Goal: Task Accomplishment & Management: Use online tool/utility

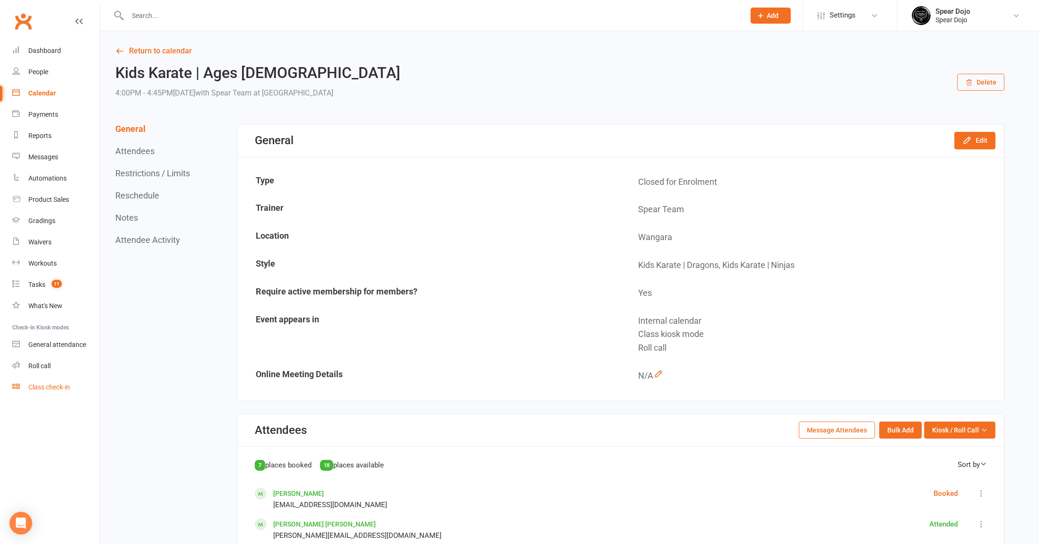
click at [38, 388] on div "Class check-in" at bounding box center [49, 387] width 42 height 8
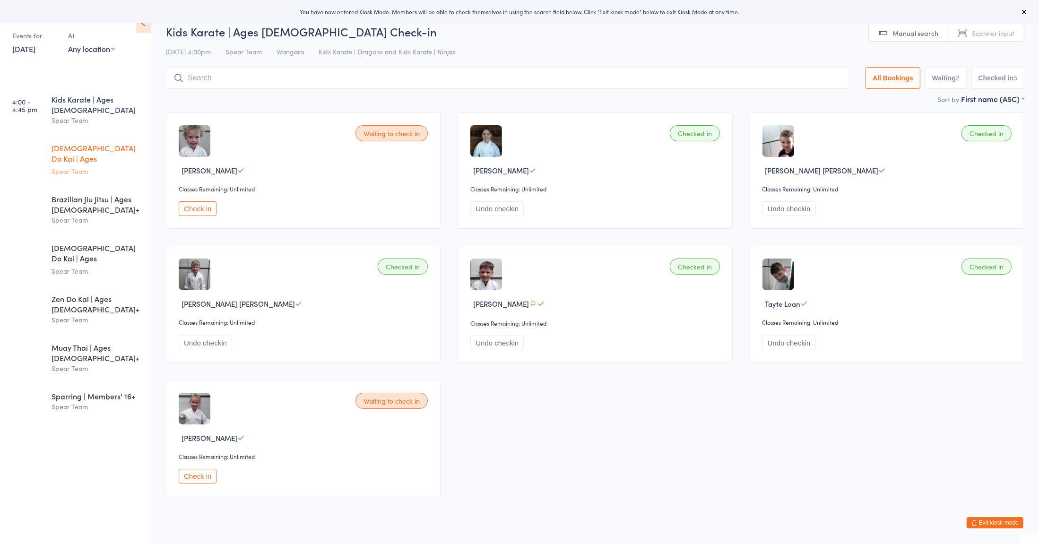
click at [67, 143] on div "[DEMOGRAPHIC_DATA] Do Kai | Ages [DEMOGRAPHIC_DATA]" at bounding box center [97, 154] width 91 height 23
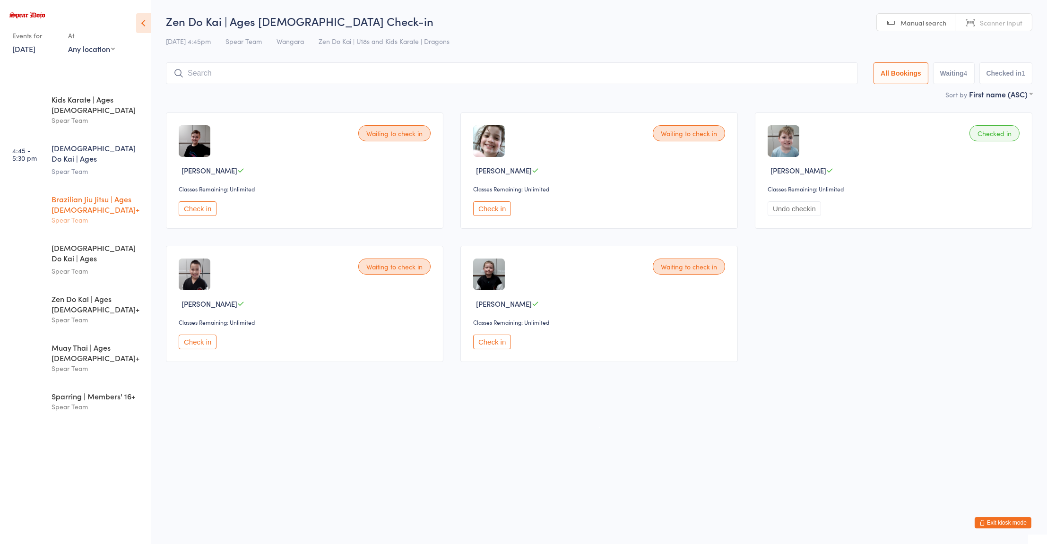
click at [90, 194] on div "Brazilian Jiu Jitsu | Ages [DEMOGRAPHIC_DATA]+" at bounding box center [97, 204] width 91 height 21
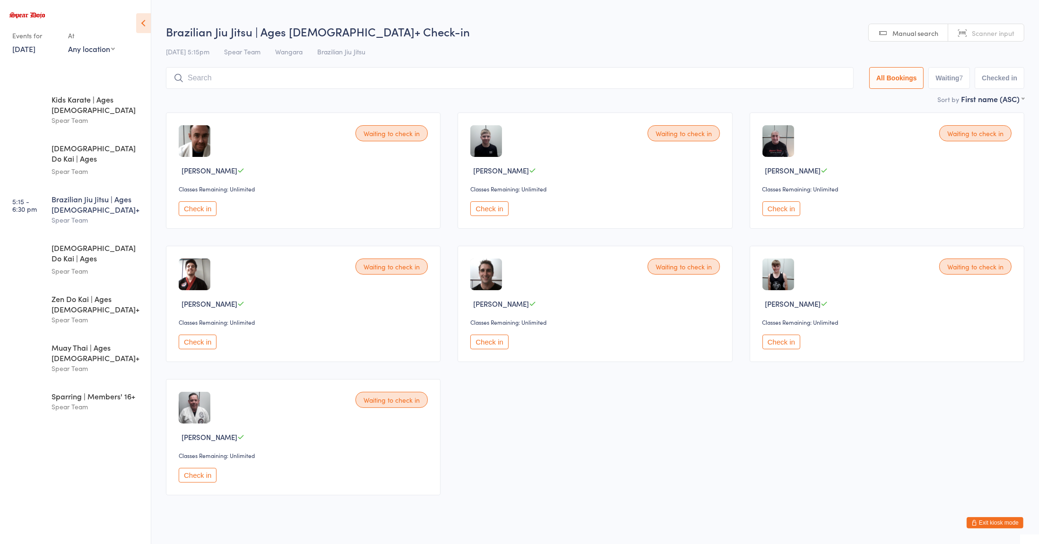
click at [277, 77] on input "search" at bounding box center [510, 78] width 688 height 22
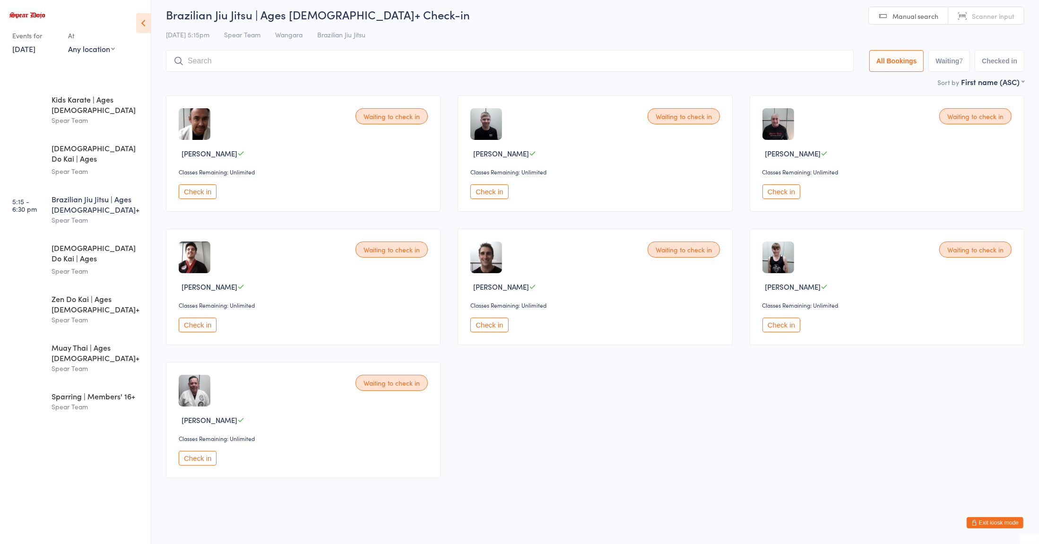
scroll to position [8, 0]
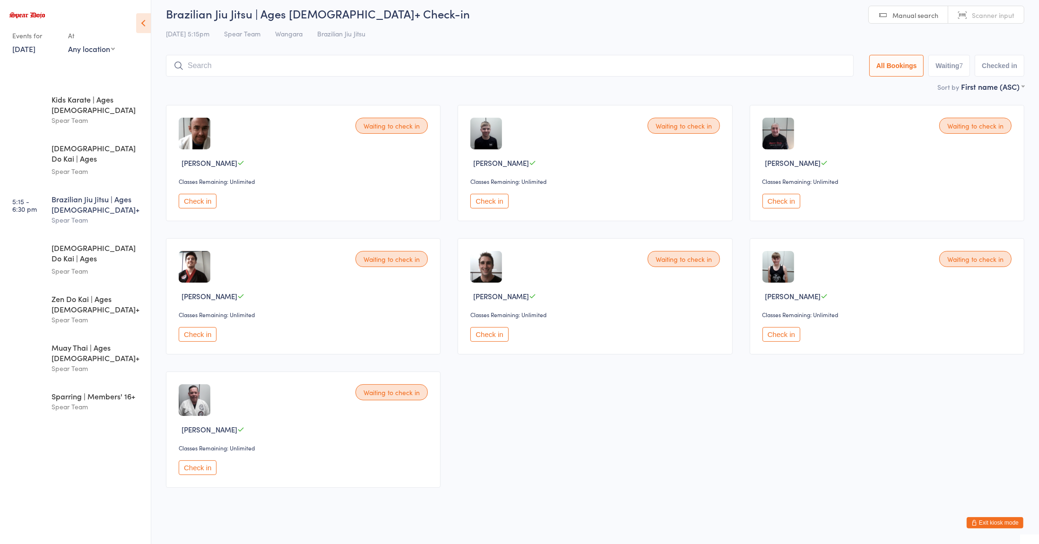
click at [423, 66] on input "search" at bounding box center [510, 66] width 688 height 22
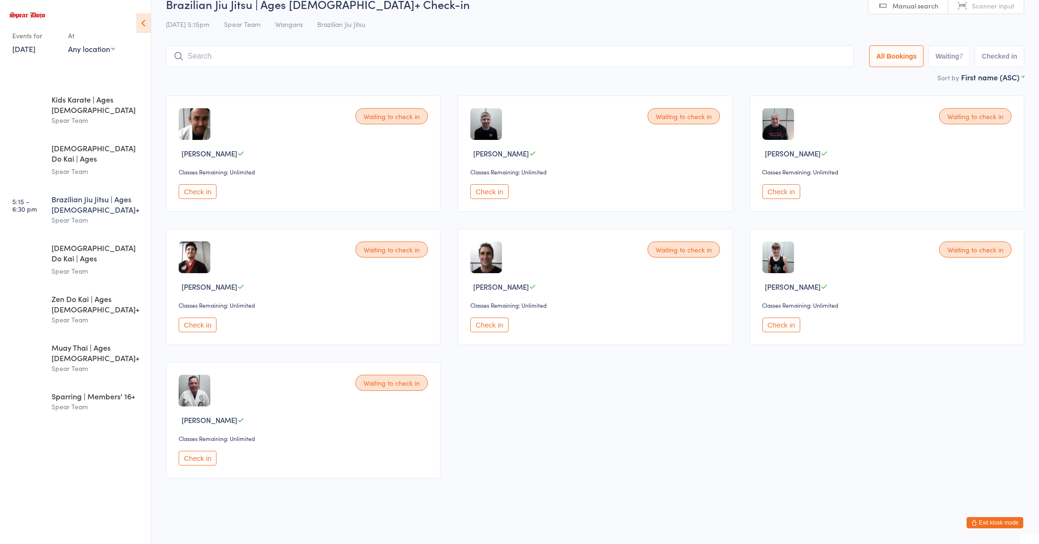
click at [199, 53] on input "search" at bounding box center [510, 56] width 688 height 22
click at [189, 53] on input "search" at bounding box center [510, 56] width 688 height 22
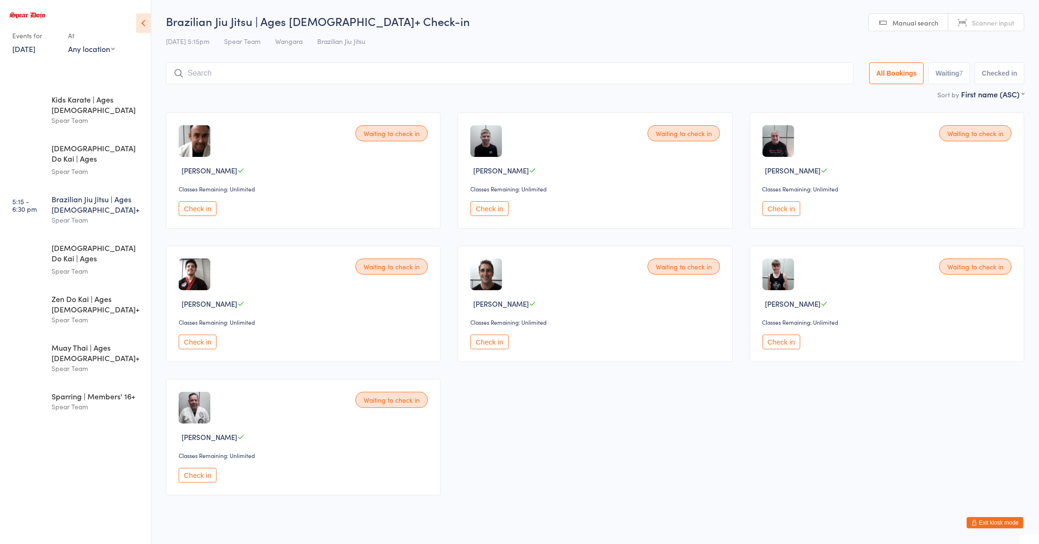
scroll to position [0, 0]
click at [205, 76] on input "search" at bounding box center [510, 73] width 688 height 22
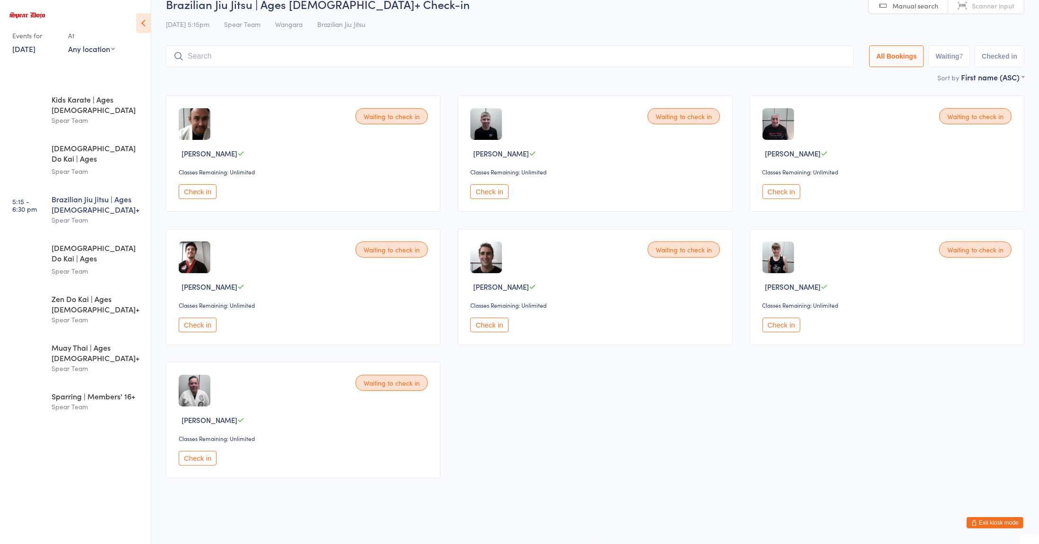
click at [355, 58] on input "search" at bounding box center [510, 56] width 688 height 22
click at [76, 401] on div "Spear Team" at bounding box center [97, 406] width 91 height 11
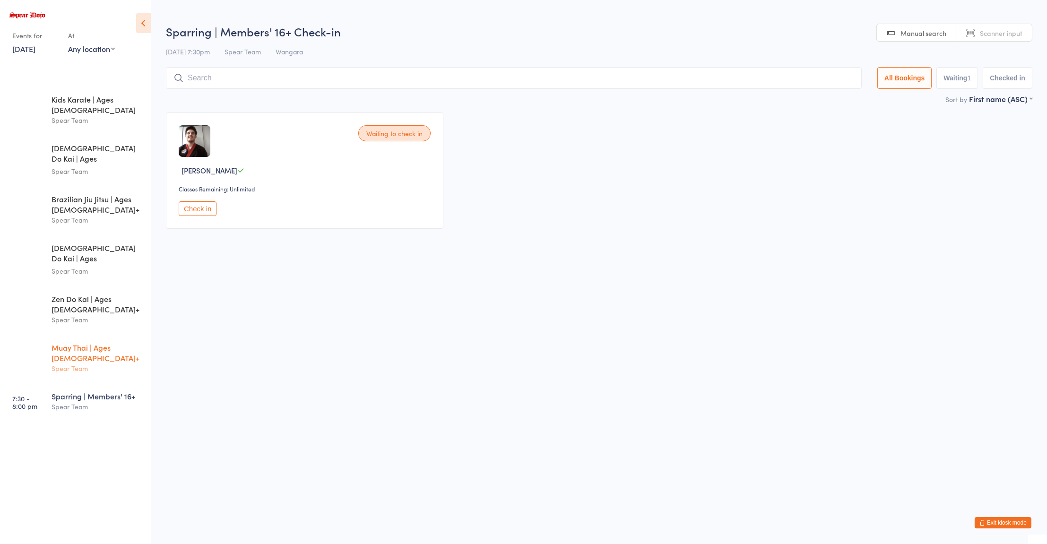
click at [75, 342] on div "Muay Thai | Ages [DEMOGRAPHIC_DATA]+" at bounding box center [97, 352] width 91 height 21
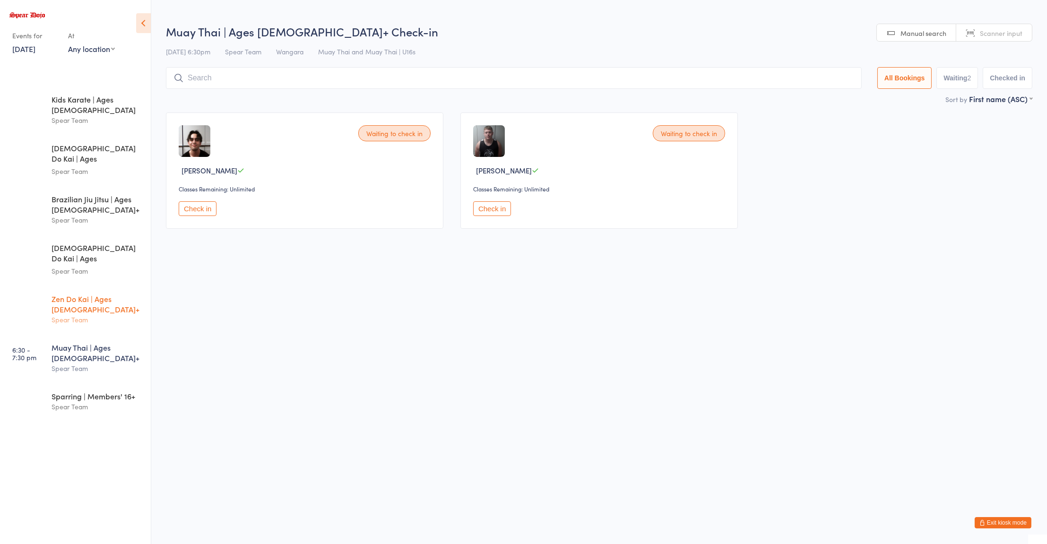
click at [68, 314] on div "Spear Team" at bounding box center [97, 319] width 91 height 11
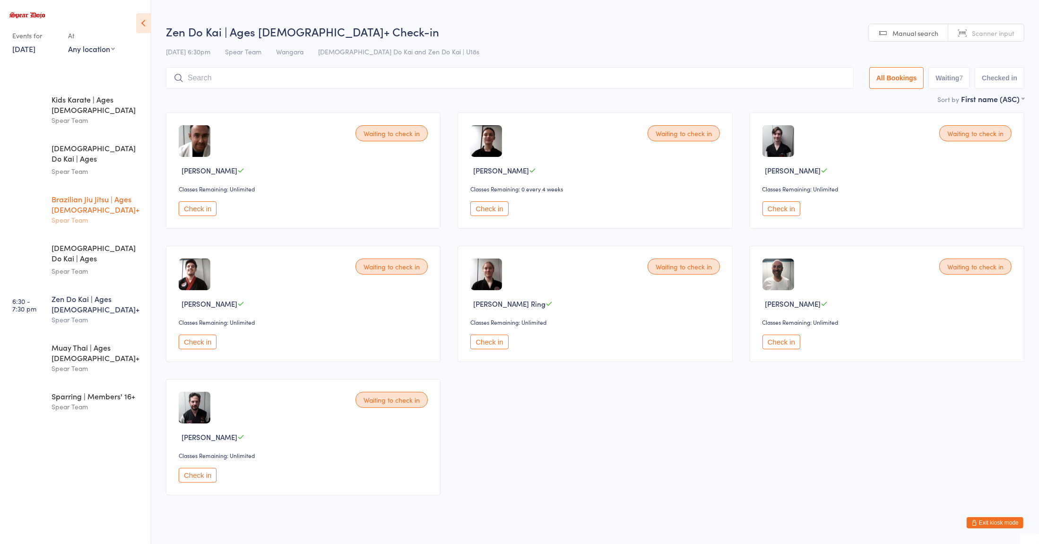
click at [78, 194] on div "Brazilian Jiu Jitsu | Ages [DEMOGRAPHIC_DATA]+" at bounding box center [97, 204] width 91 height 21
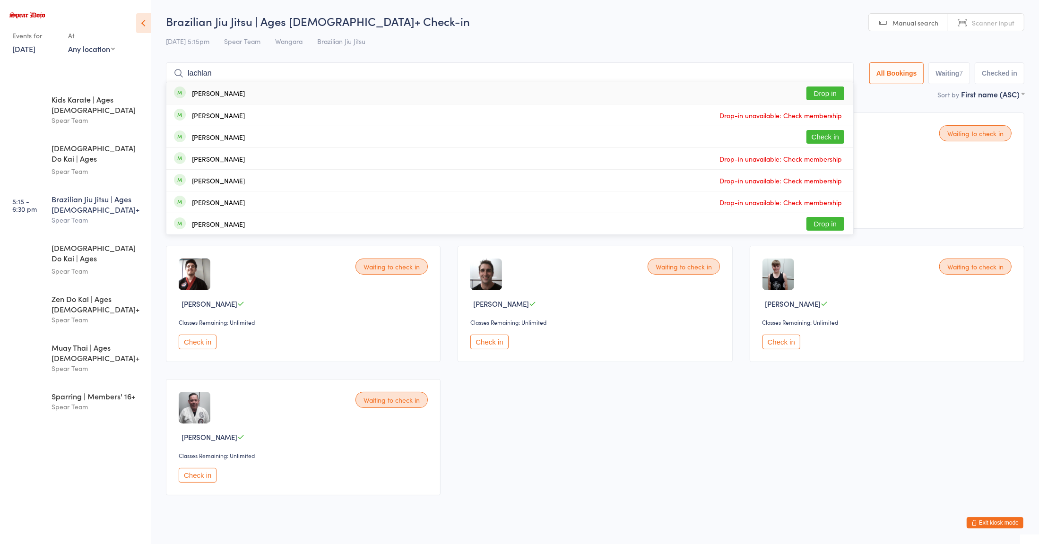
type input "lachlan"
click at [810, 96] on button "Drop in" at bounding box center [825, 93] width 38 height 14
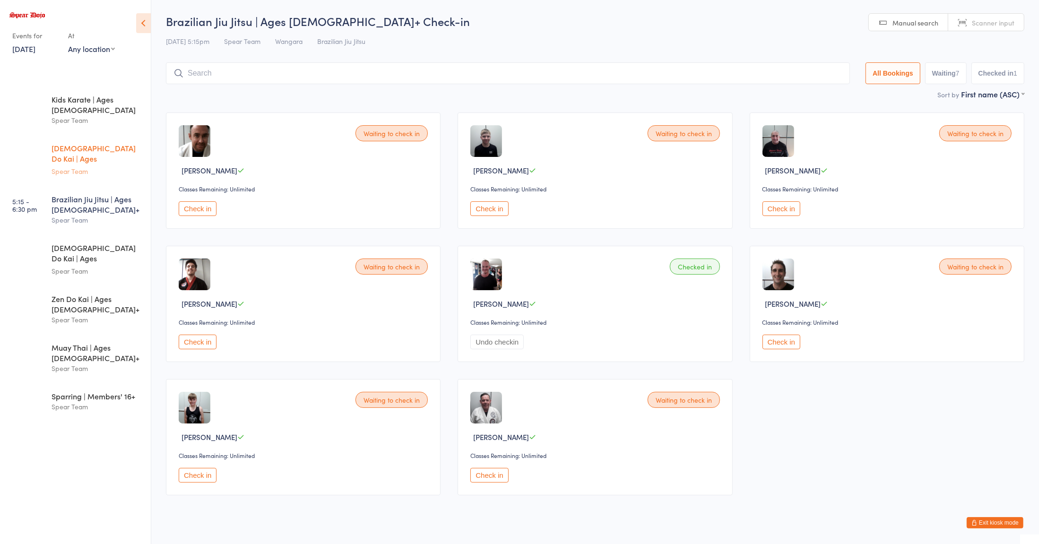
click at [78, 166] on div "Spear Team" at bounding box center [97, 171] width 91 height 11
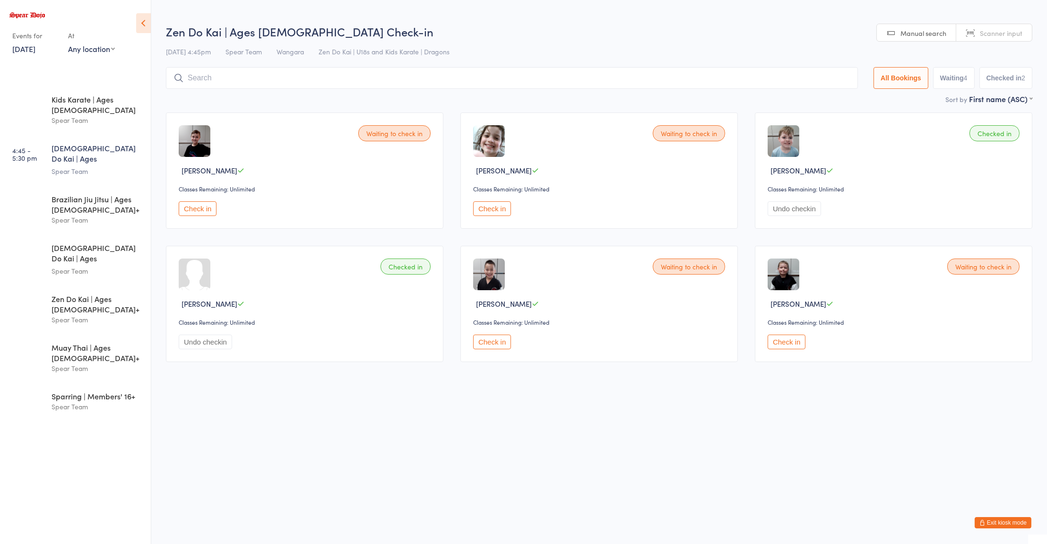
click at [500, 202] on button "Check in" at bounding box center [492, 208] width 38 height 15
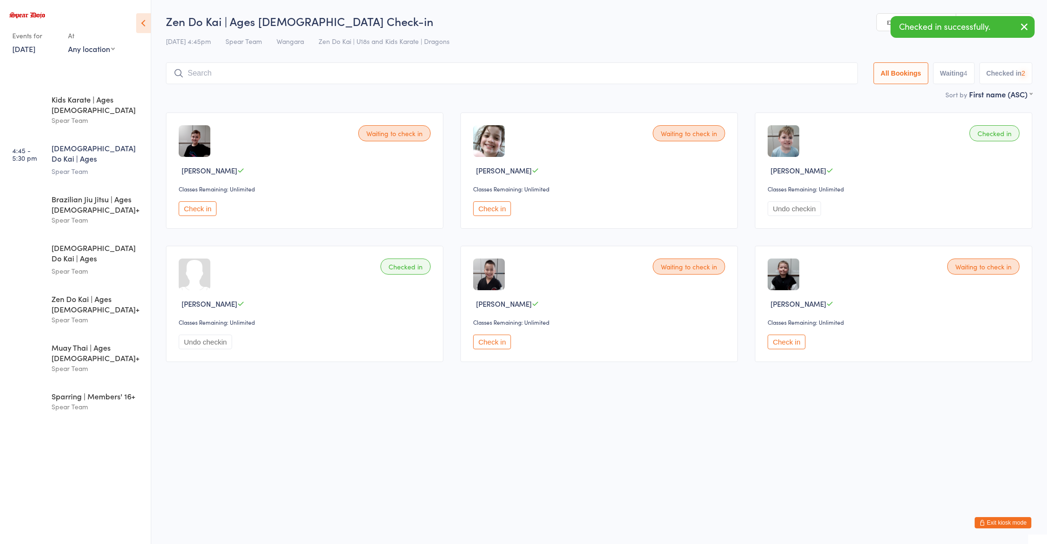
click at [491, 340] on button "Check in" at bounding box center [492, 342] width 38 height 15
click at [796, 348] on button "Check in" at bounding box center [786, 342] width 38 height 15
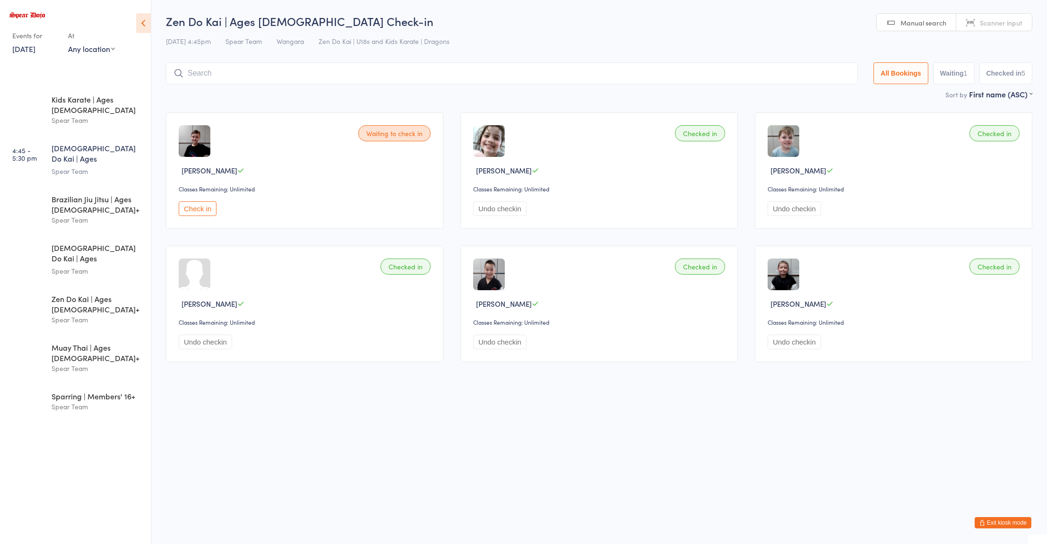
click at [304, 74] on input "search" at bounding box center [512, 73] width 692 height 22
type input "brayd"
click at [205, 95] on div "Brayden Horlock" at bounding box center [218, 93] width 53 height 8
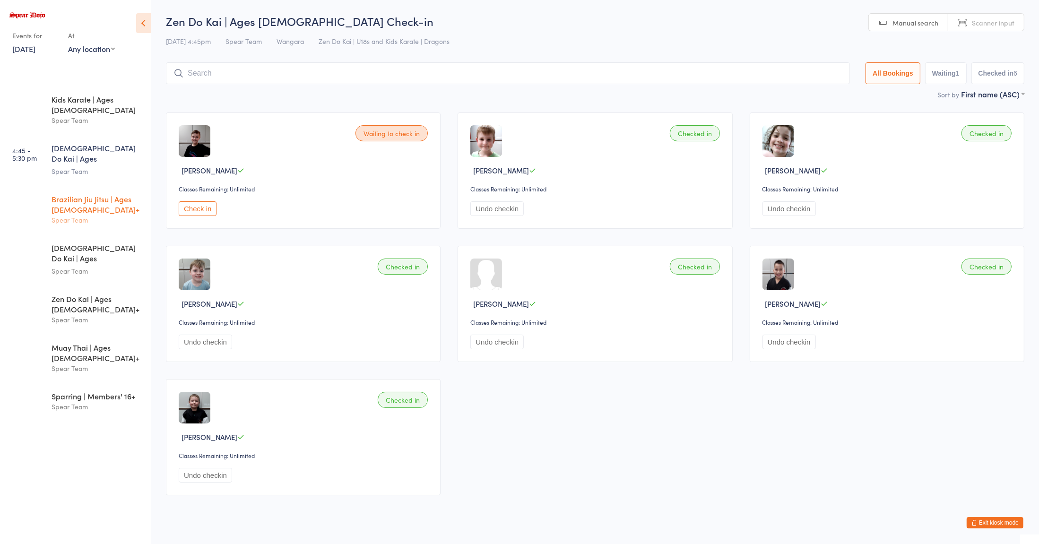
click at [78, 194] on div "Brazilian Jiu Jitsu | Ages [DEMOGRAPHIC_DATA]+" at bounding box center [97, 204] width 91 height 21
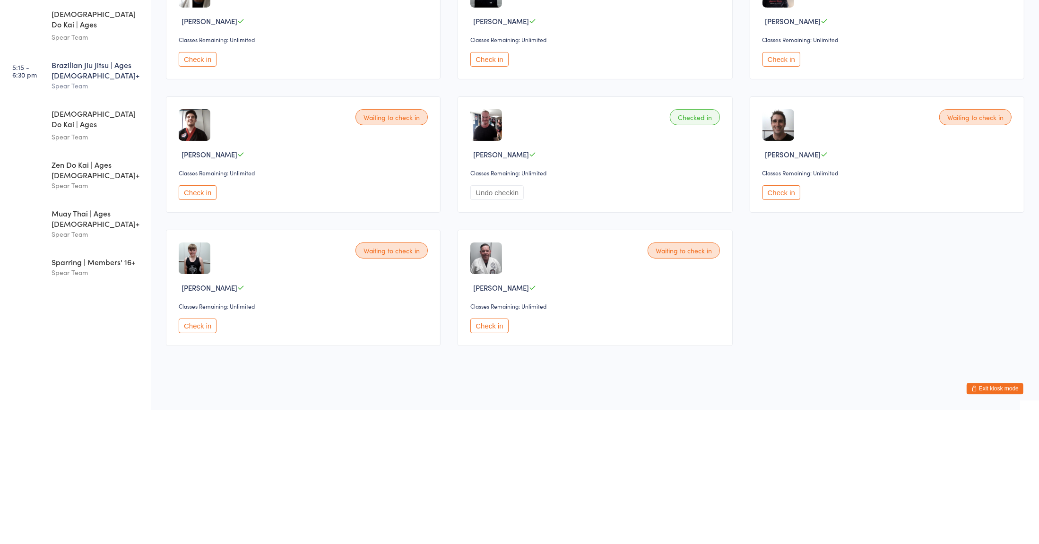
scroll to position [18, 0]
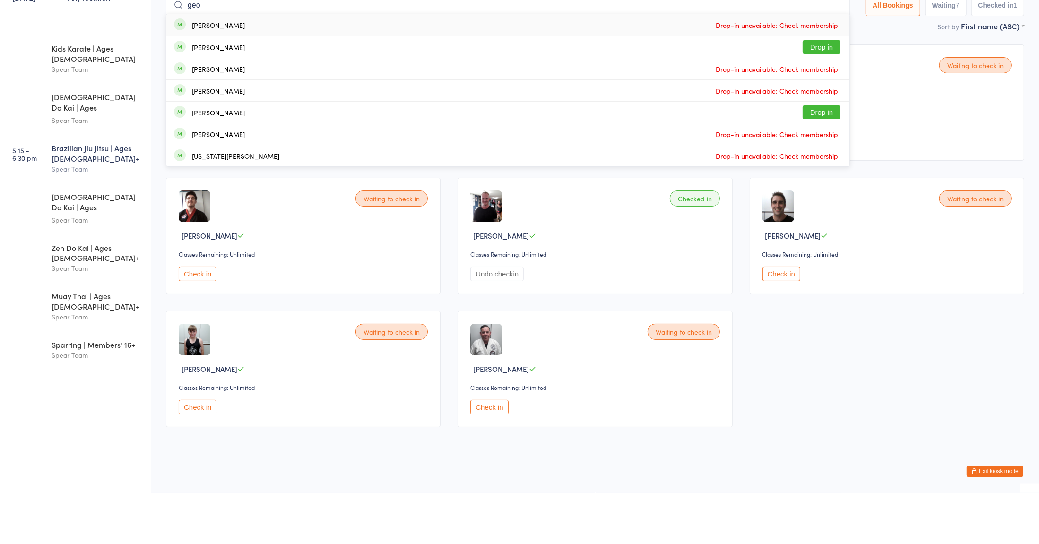
type input "geo"
click at [224, 104] on div "Geoff Donatti Drop in" at bounding box center [507, 97] width 683 height 21
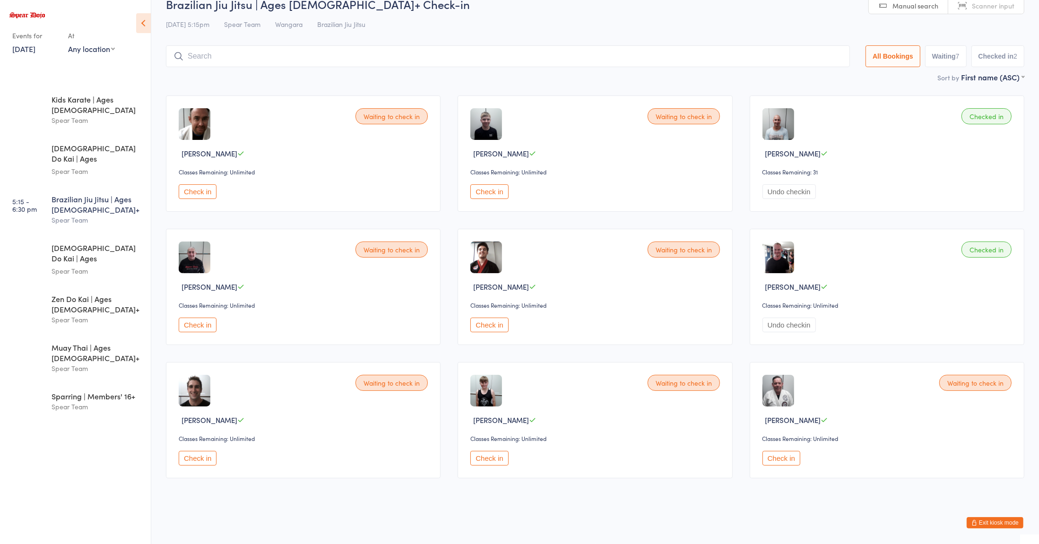
click at [95, 194] on div "Brazilian Jiu Jitsu | Ages [DEMOGRAPHIC_DATA]+" at bounding box center [97, 204] width 91 height 21
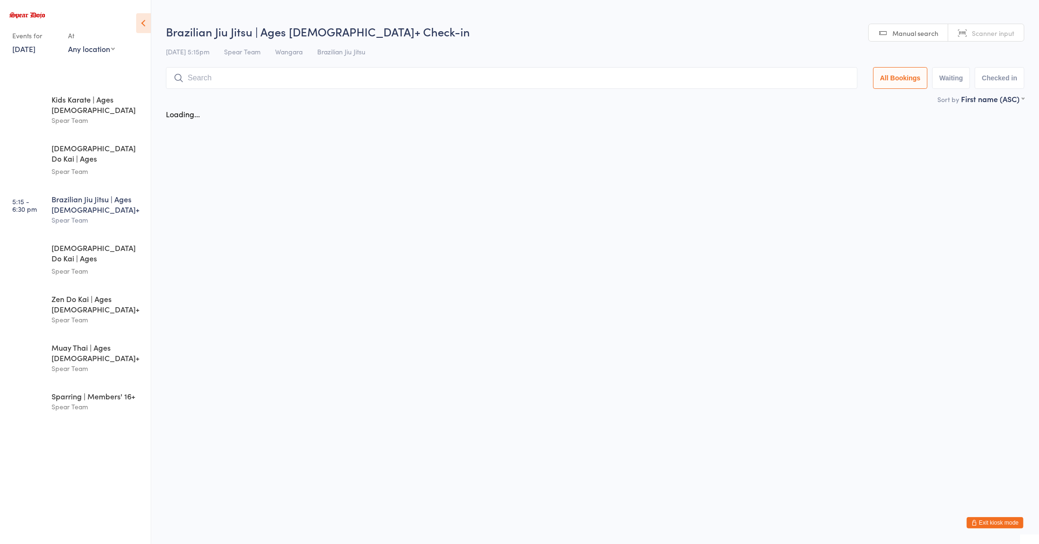
scroll to position [0, 0]
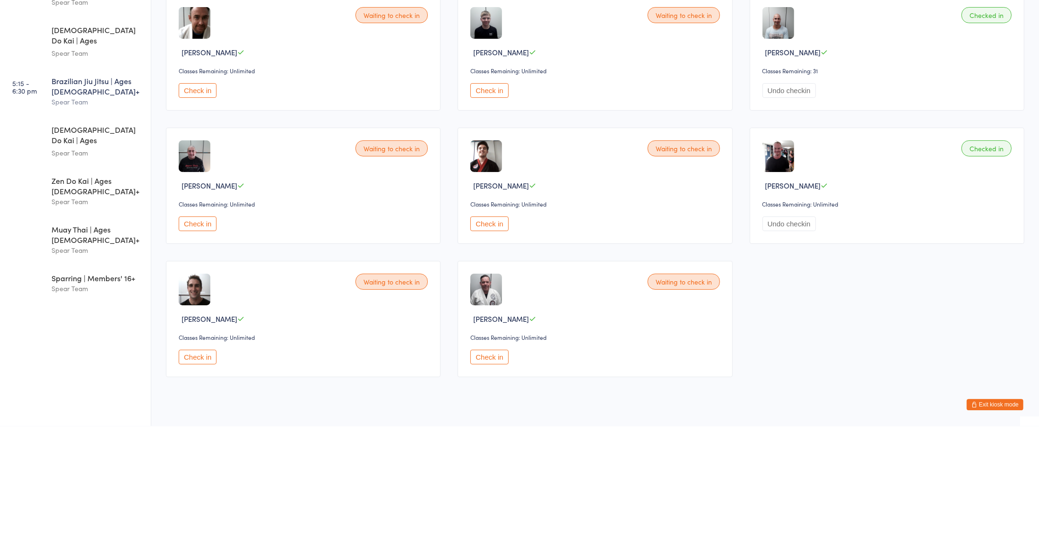
click at [491, 476] on button "Check in" at bounding box center [489, 475] width 38 height 15
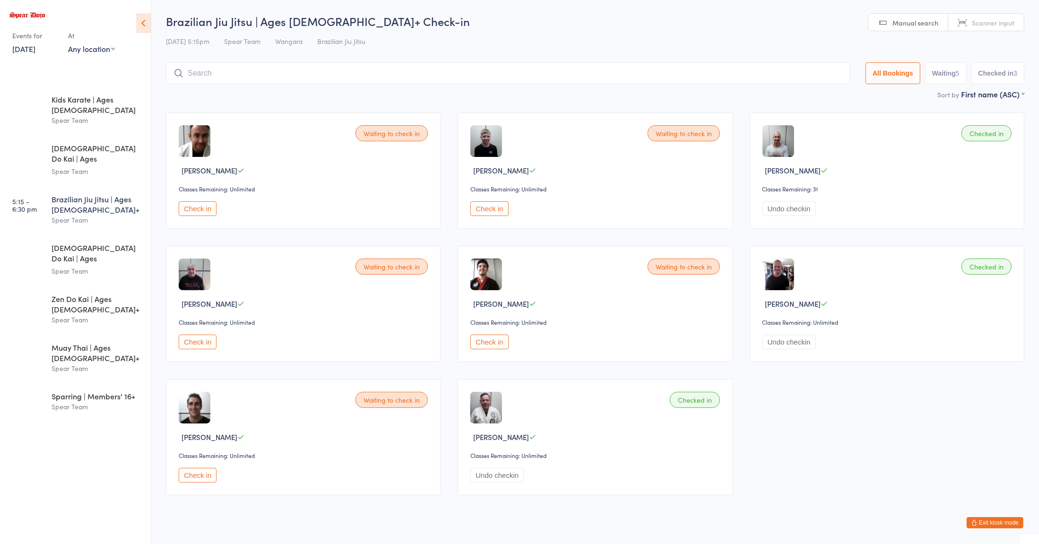
click at [205, 75] on input "search" at bounding box center [508, 73] width 684 height 22
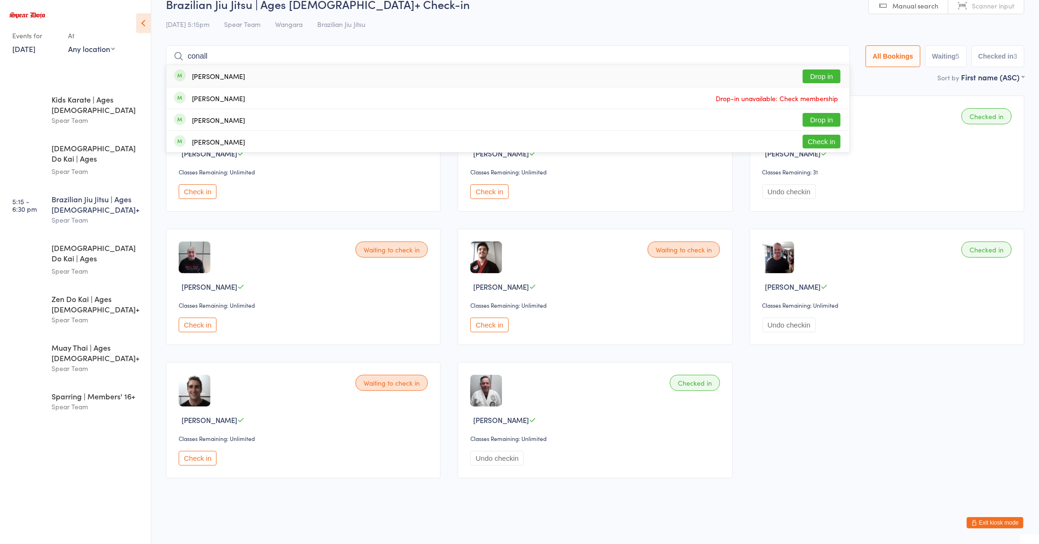
type input "conall"
click at [805, 79] on button "Drop in" at bounding box center [821, 76] width 38 height 14
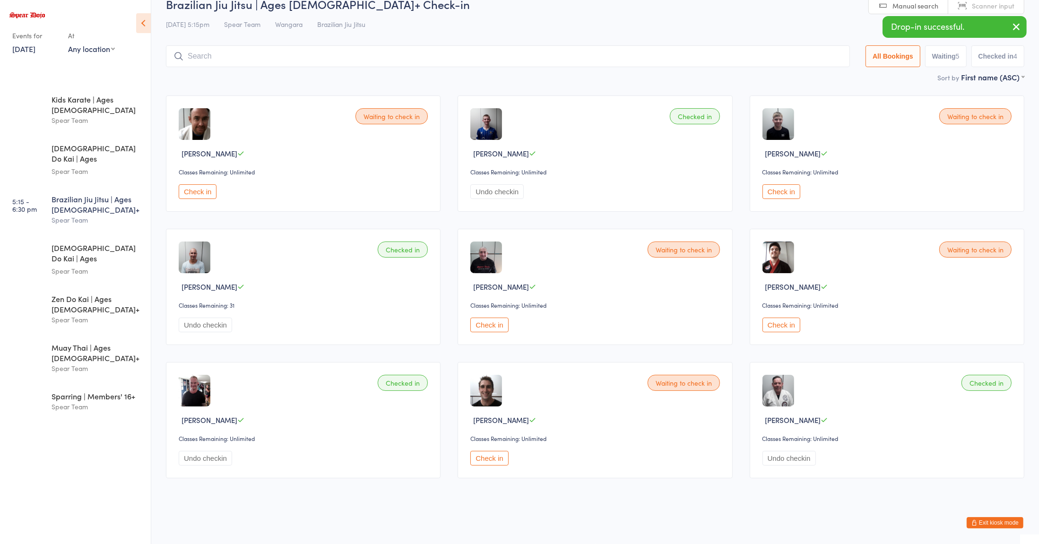
click at [507, 26] on div "17 Sep 5:15pm Spear Team Wangara Brazilian Jiu Jitsu" at bounding box center [595, 25] width 858 height 16
click at [214, 53] on input "search" at bounding box center [508, 56] width 684 height 22
click at [91, 242] on div "[DEMOGRAPHIC_DATA] Do Kai | Ages [DEMOGRAPHIC_DATA]" at bounding box center [97, 253] width 91 height 23
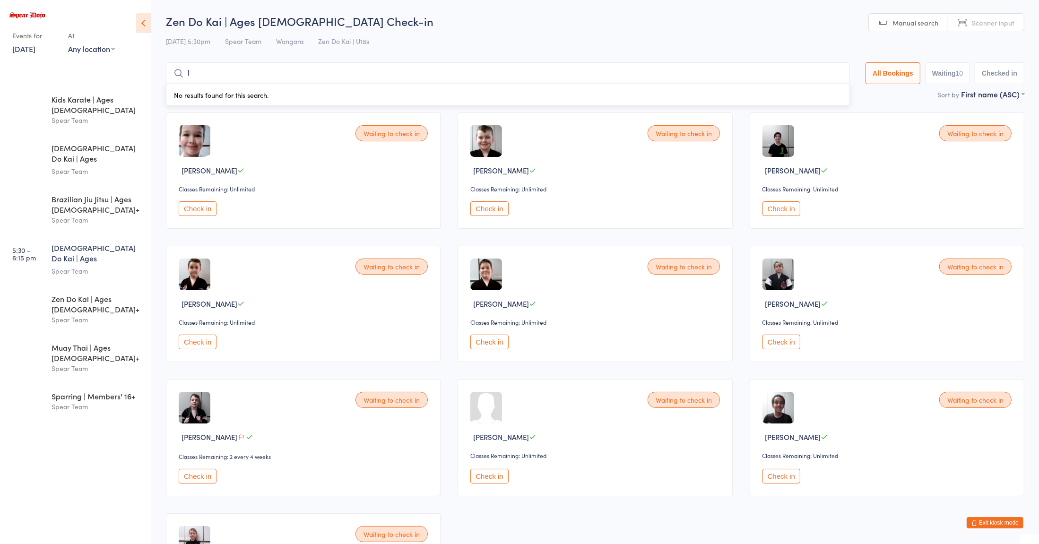
type input "l"
click at [771, 343] on button "Check in" at bounding box center [781, 342] width 38 height 15
click at [485, 343] on button "Check in" at bounding box center [489, 342] width 38 height 15
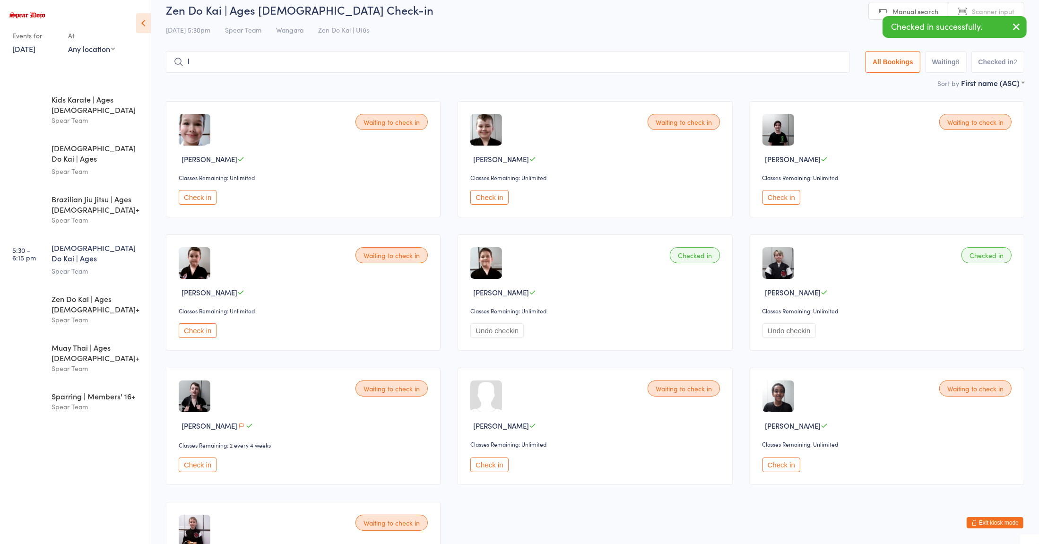
scroll to position [12, 0]
click at [203, 199] on button "Check in" at bounding box center [198, 197] width 38 height 15
click at [203, 469] on button "Check in" at bounding box center [198, 464] width 38 height 15
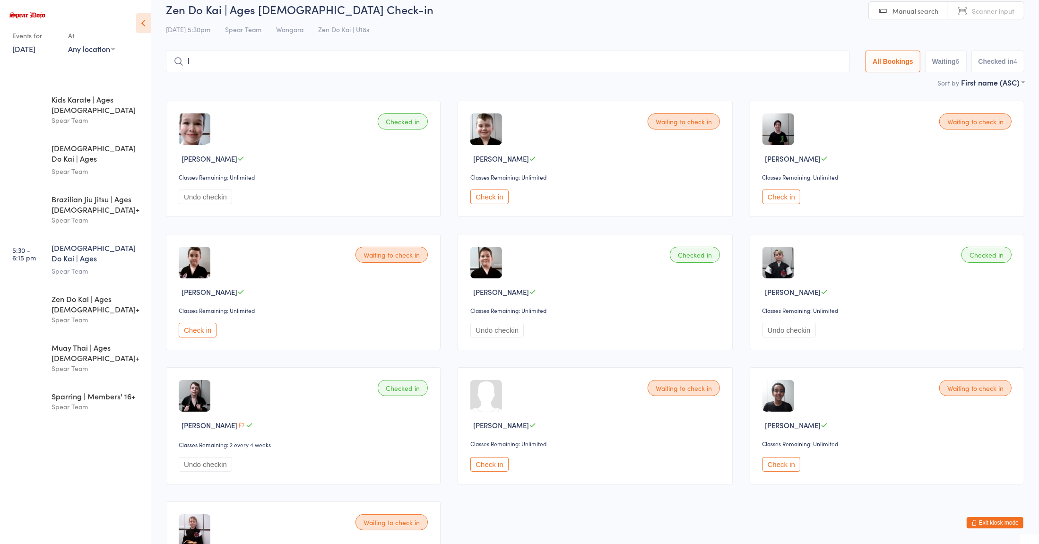
click at [234, 57] on input "l" at bounding box center [508, 62] width 684 height 22
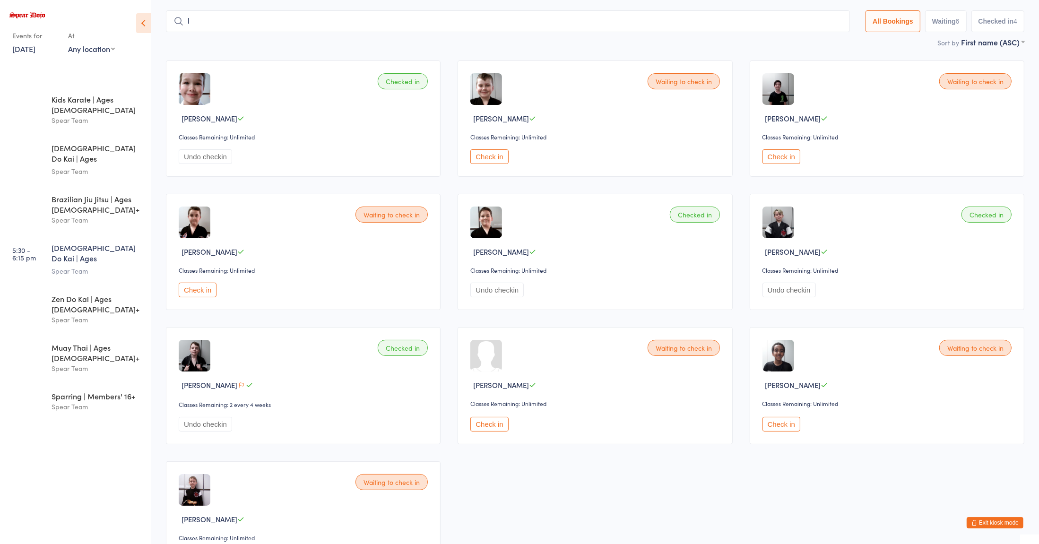
scroll to position [62, 0]
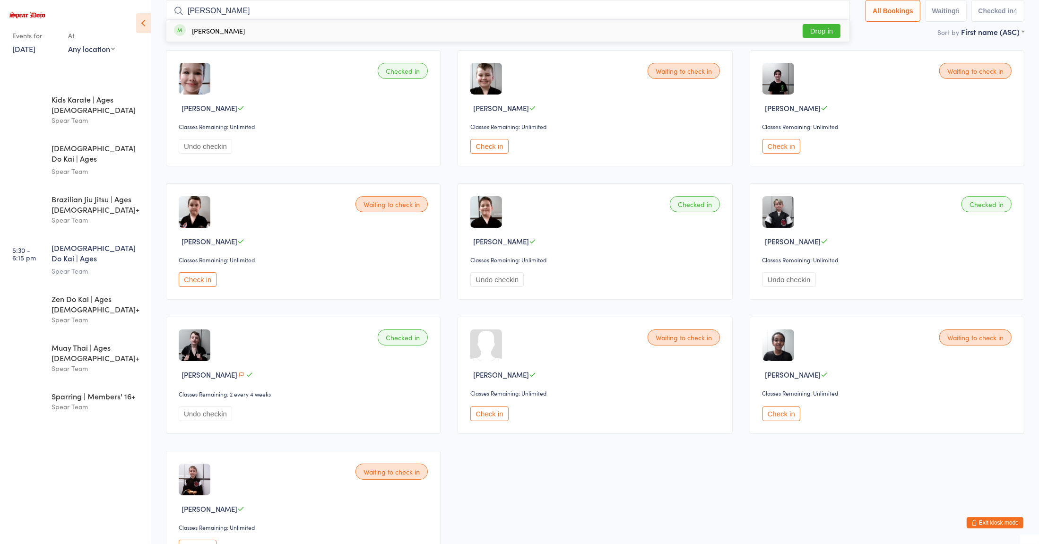
type input "curtis"
click at [212, 38] on div "George Curtis Drop in" at bounding box center [507, 31] width 683 height 22
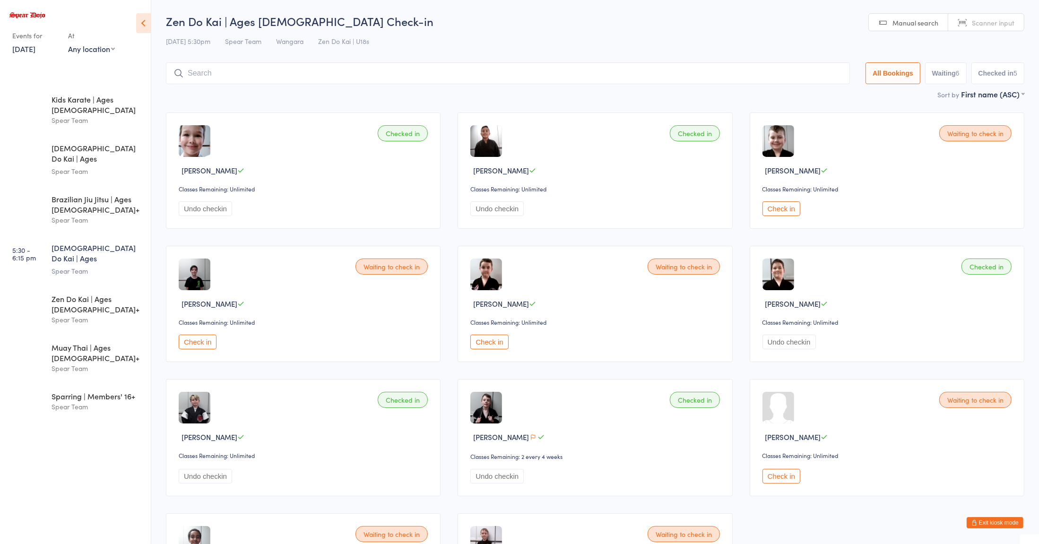
scroll to position [0, 0]
click at [778, 205] on button "Check in" at bounding box center [781, 208] width 38 height 15
click at [264, 74] on input "search" at bounding box center [508, 73] width 684 height 22
type input "nathan"
click at [828, 98] on button "Check in" at bounding box center [821, 93] width 38 height 14
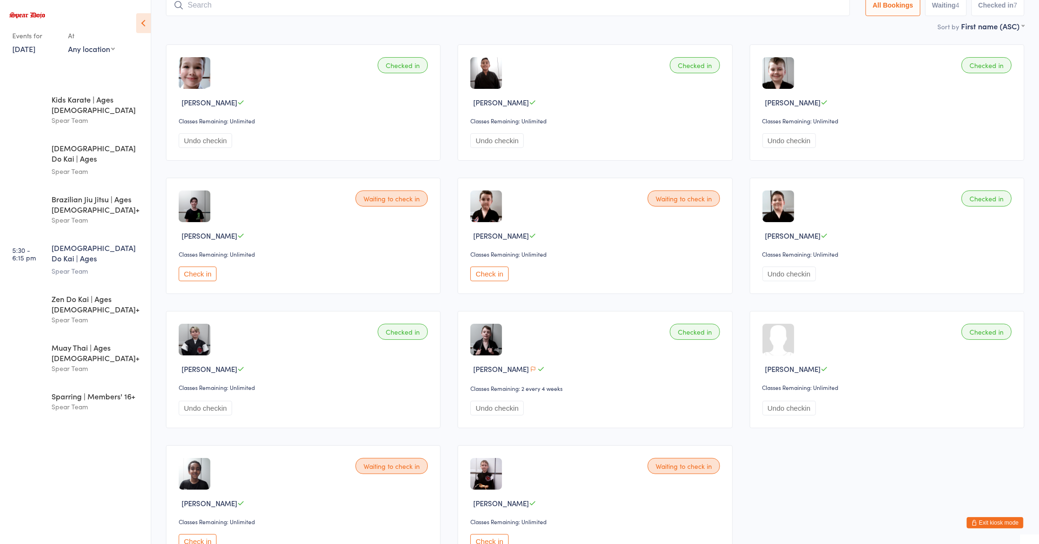
scroll to position [68, 0]
click at [187, 281] on button "Check in" at bounding box center [198, 274] width 38 height 15
click at [83, 194] on div "Brazilian Jiu Jitsu | Ages [DEMOGRAPHIC_DATA]+" at bounding box center [97, 204] width 91 height 21
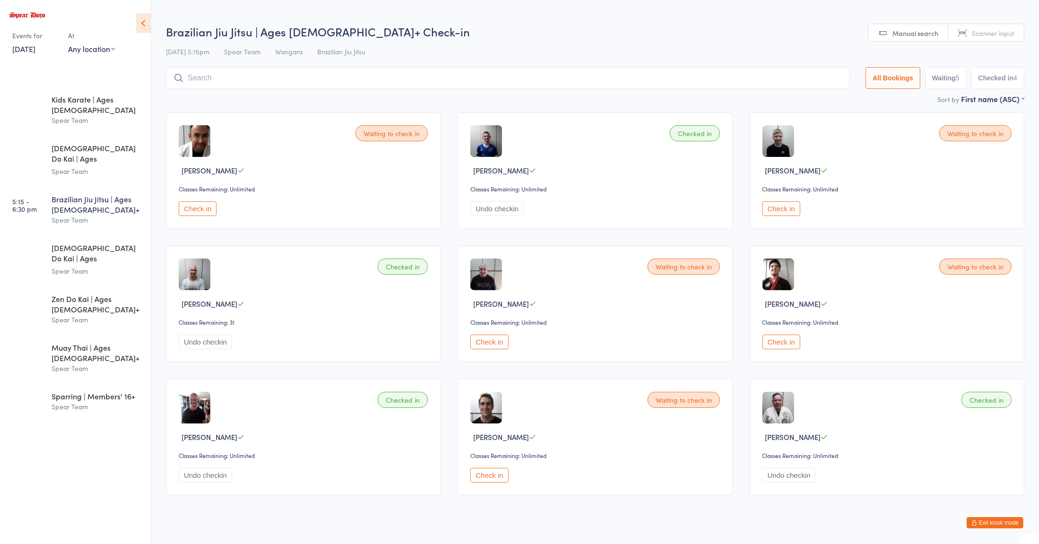
click at [197, 209] on button "Check in" at bounding box center [198, 208] width 38 height 15
click at [778, 212] on button "Check in" at bounding box center [781, 208] width 38 height 15
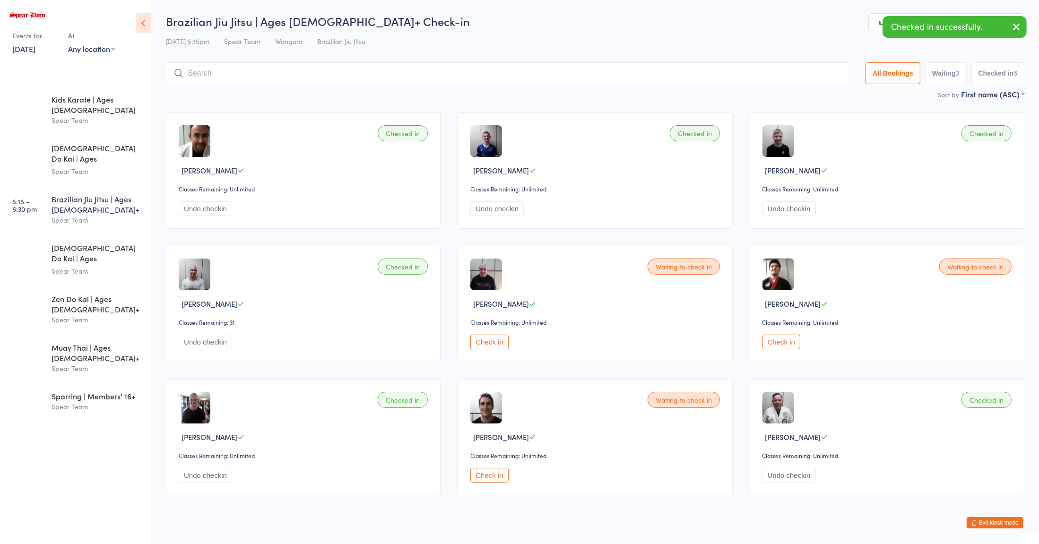
click at [784, 339] on button "Check in" at bounding box center [781, 342] width 38 height 15
click at [489, 477] on button "Check in" at bounding box center [489, 475] width 38 height 15
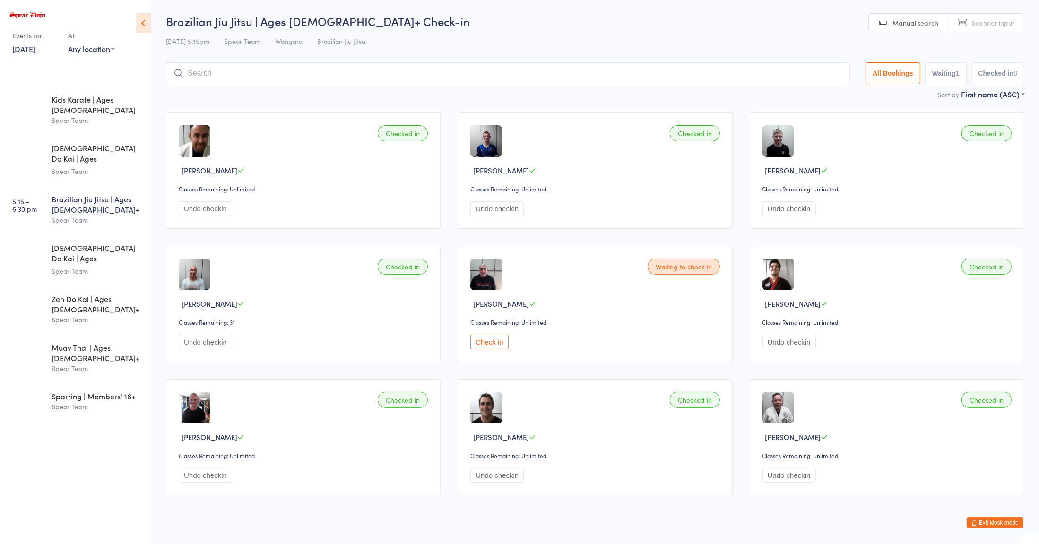
click at [208, 74] on input "search" at bounding box center [508, 73] width 684 height 22
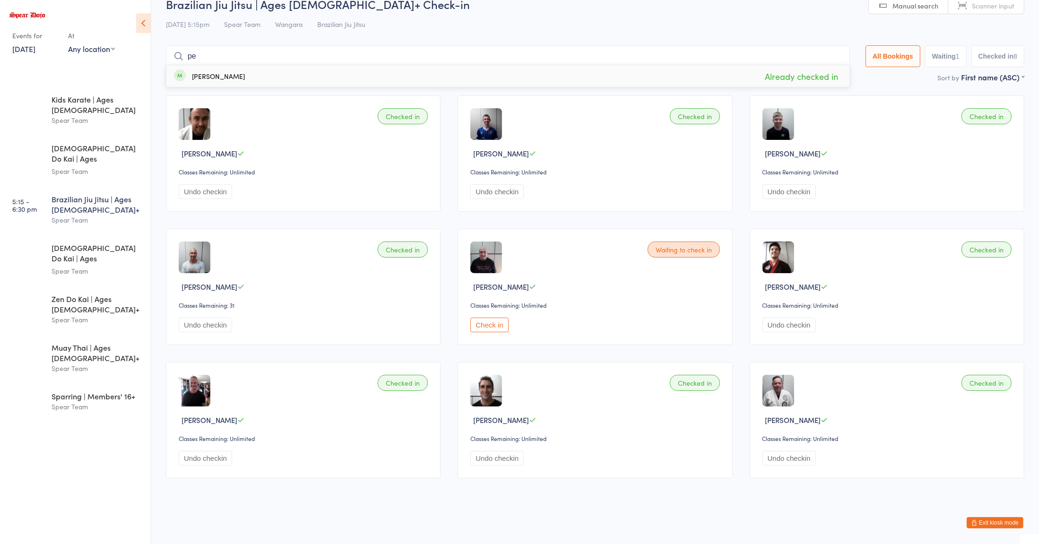
type input "p"
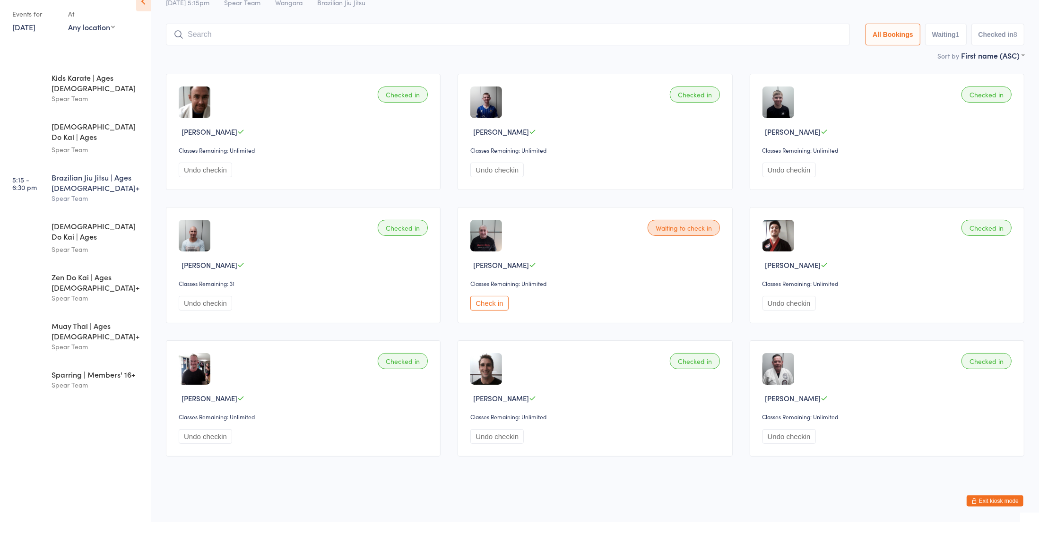
scroll to position [0, 0]
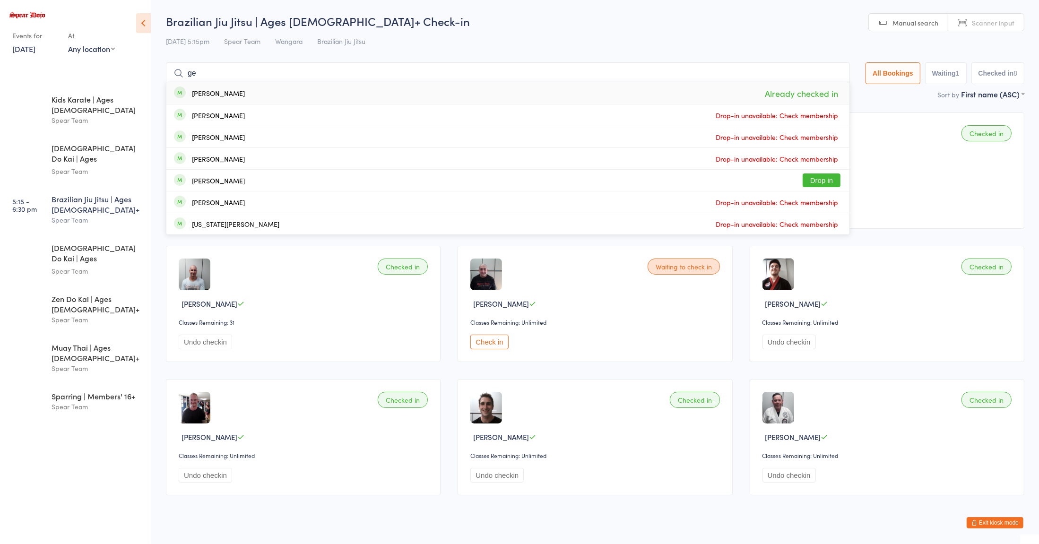
type input "g"
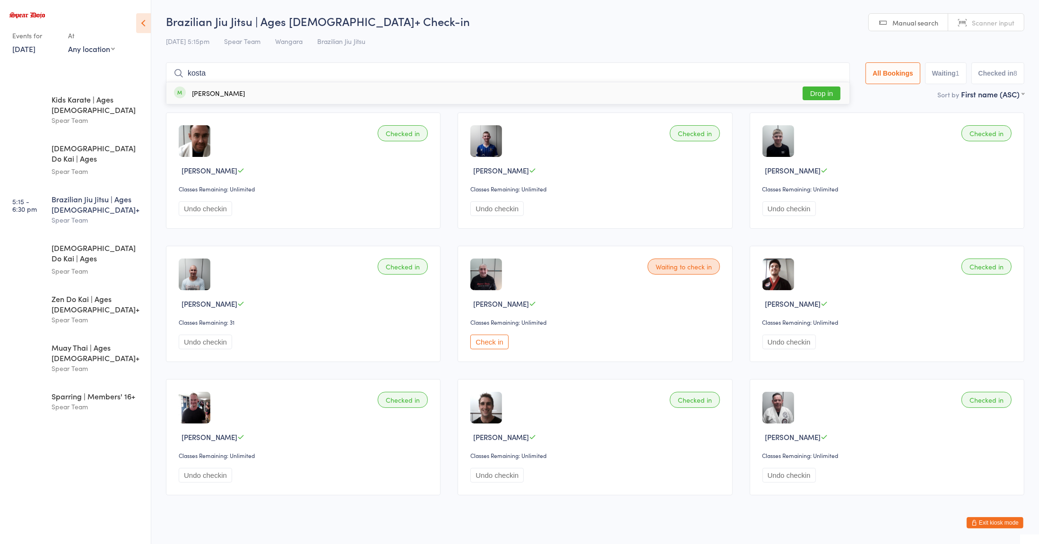
type input "kosta"
click at [814, 93] on button "Drop in" at bounding box center [821, 93] width 38 height 14
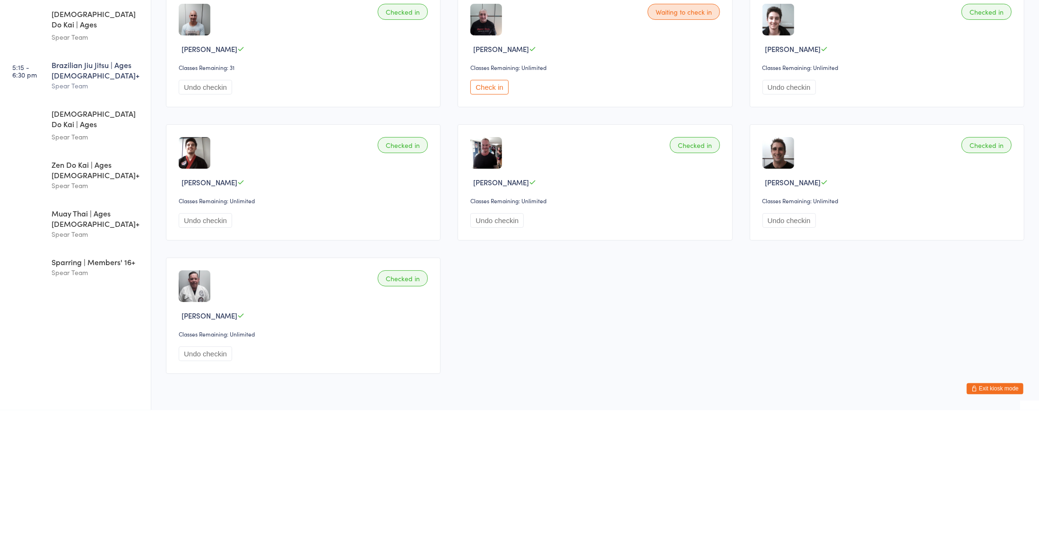
scroll to position [121, 0]
click at [66, 363] on div "Spear Team" at bounding box center [97, 368] width 91 height 11
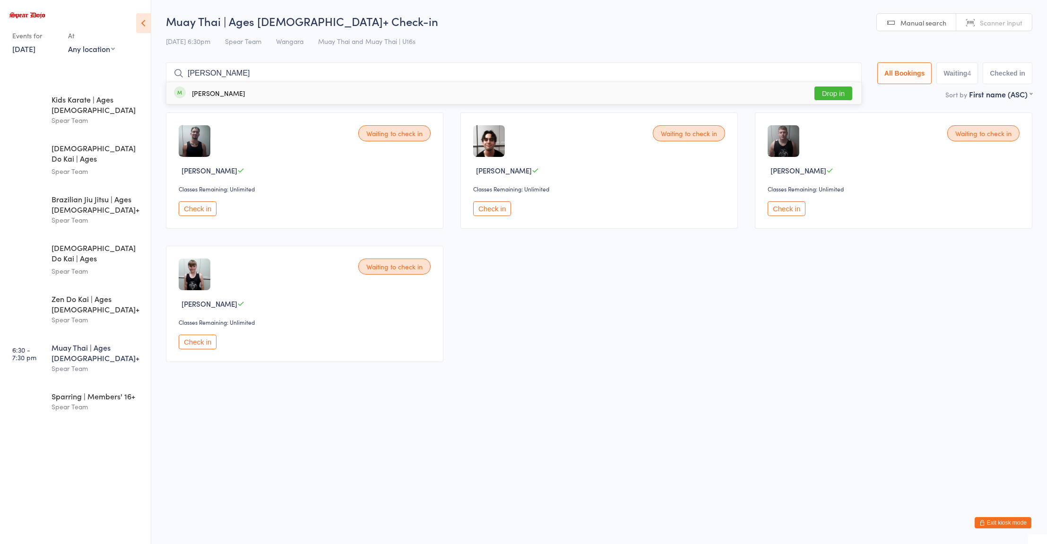
type input "Aaron"
click at [831, 97] on button "Drop in" at bounding box center [833, 93] width 38 height 14
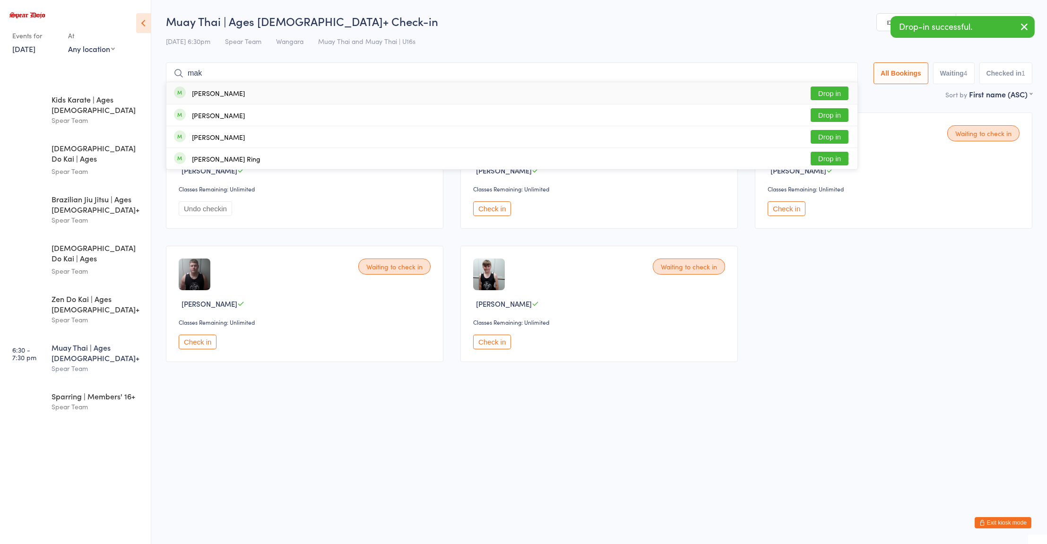
type input "mak"
click at [820, 119] on button "Drop in" at bounding box center [829, 115] width 38 height 14
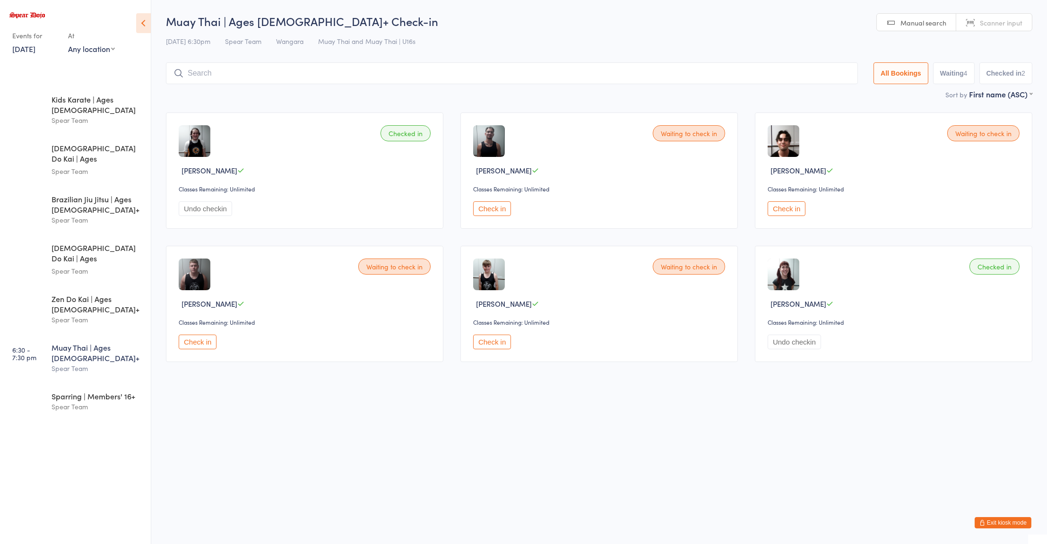
click at [205, 341] on button "Check in" at bounding box center [198, 342] width 38 height 15
click at [79, 314] on div "Spear Team" at bounding box center [97, 319] width 91 height 11
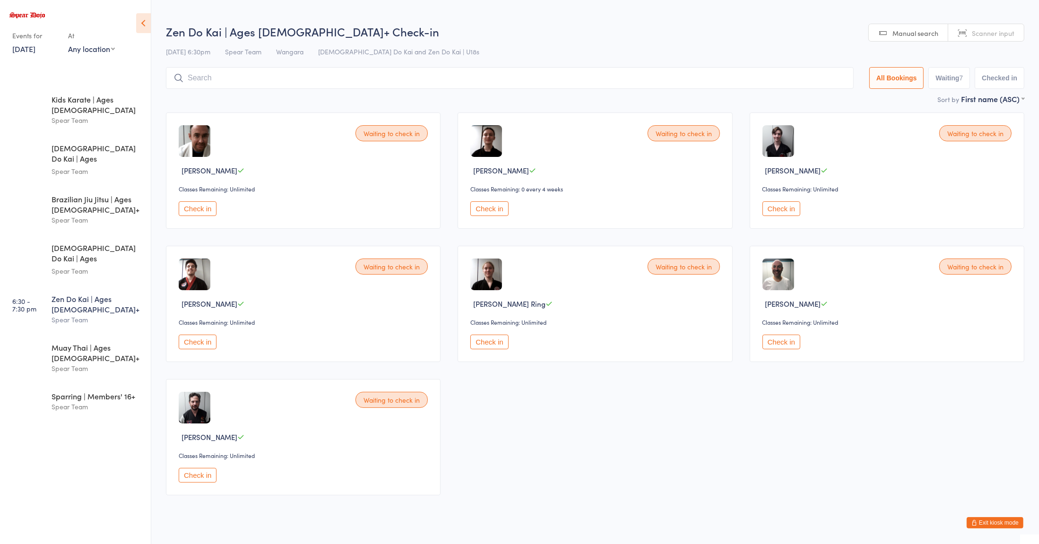
click at [203, 347] on button "Check in" at bounding box center [198, 342] width 38 height 15
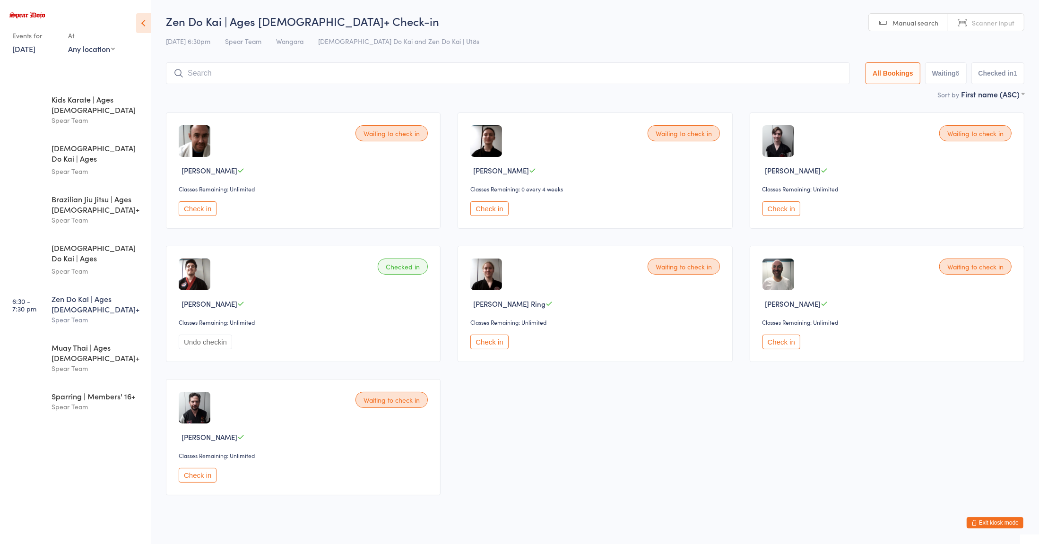
click at [91, 314] on div "Spear Team" at bounding box center [97, 319] width 91 height 11
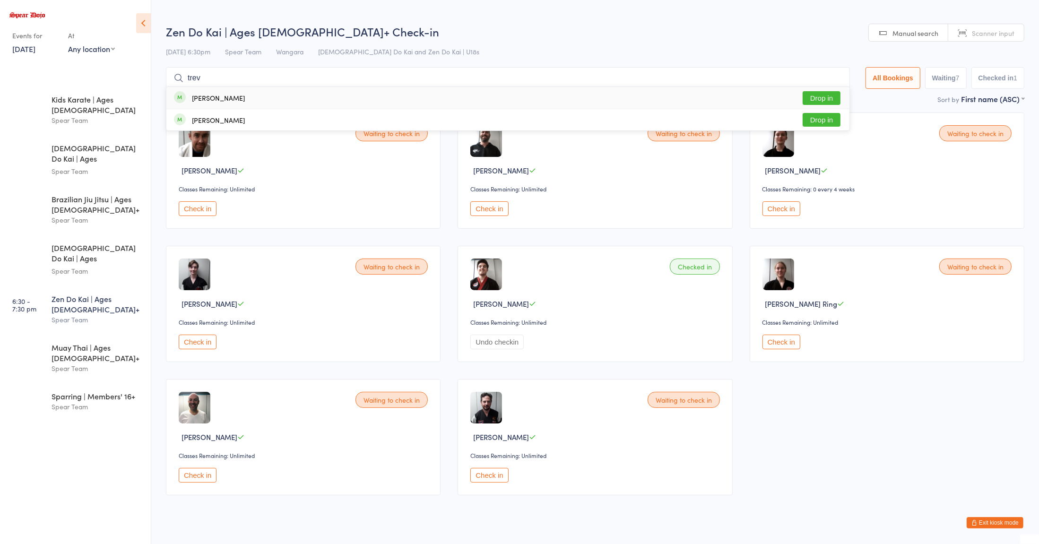
type input "trev"
click at [817, 101] on div "Trevor Mason Drop in" at bounding box center [507, 98] width 683 height 22
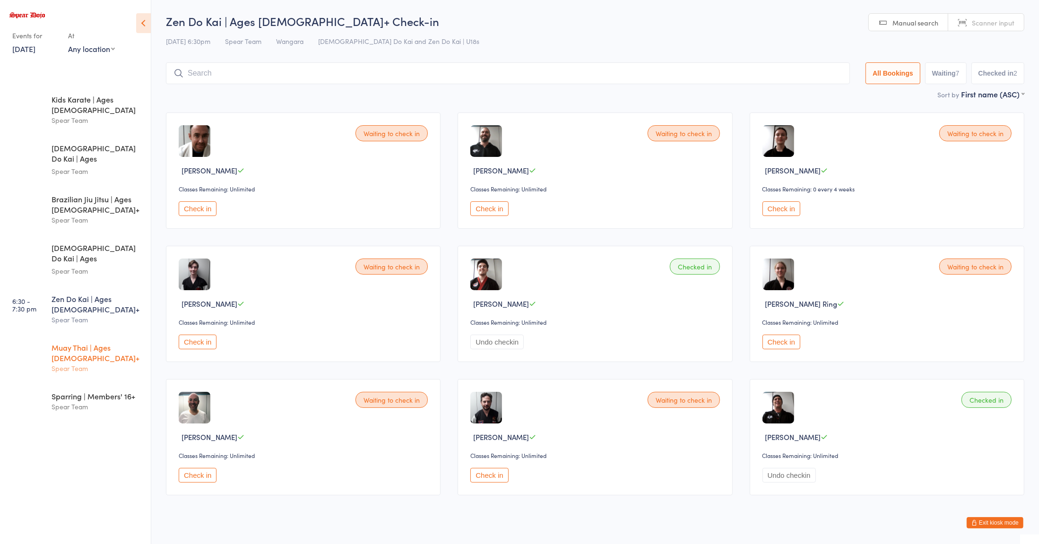
click at [108, 363] on div "Spear Team" at bounding box center [97, 368] width 91 height 11
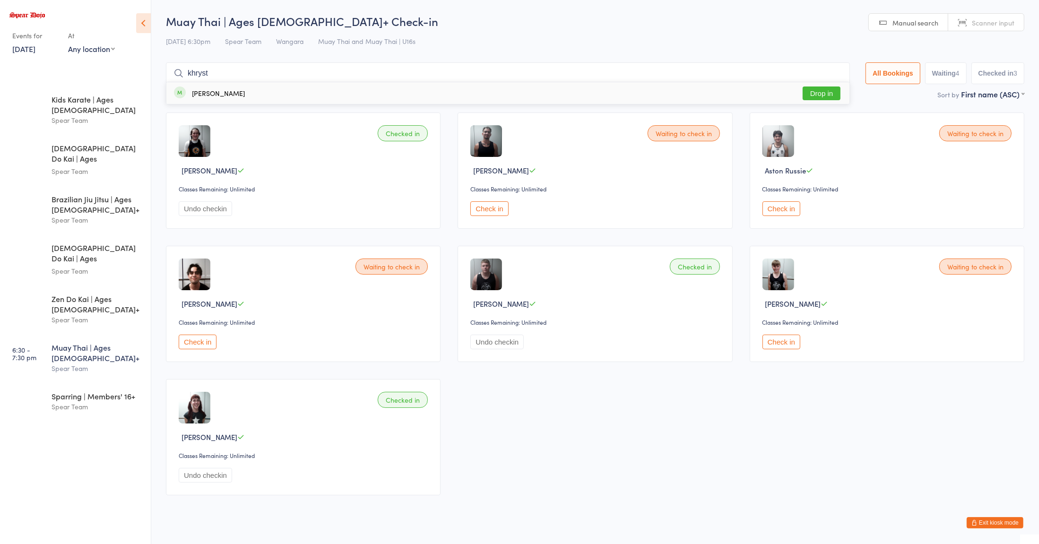
type input "khryst"
click at [824, 92] on button "Drop in" at bounding box center [821, 93] width 38 height 14
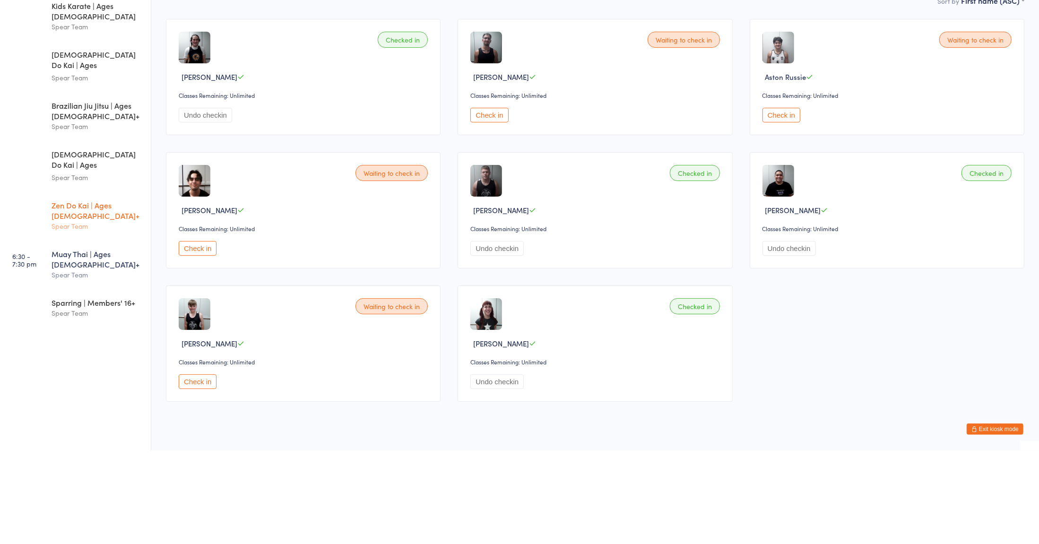
click at [64, 293] on div "Zen Do Kai | Ages [DEMOGRAPHIC_DATA]+" at bounding box center [97, 303] width 91 height 21
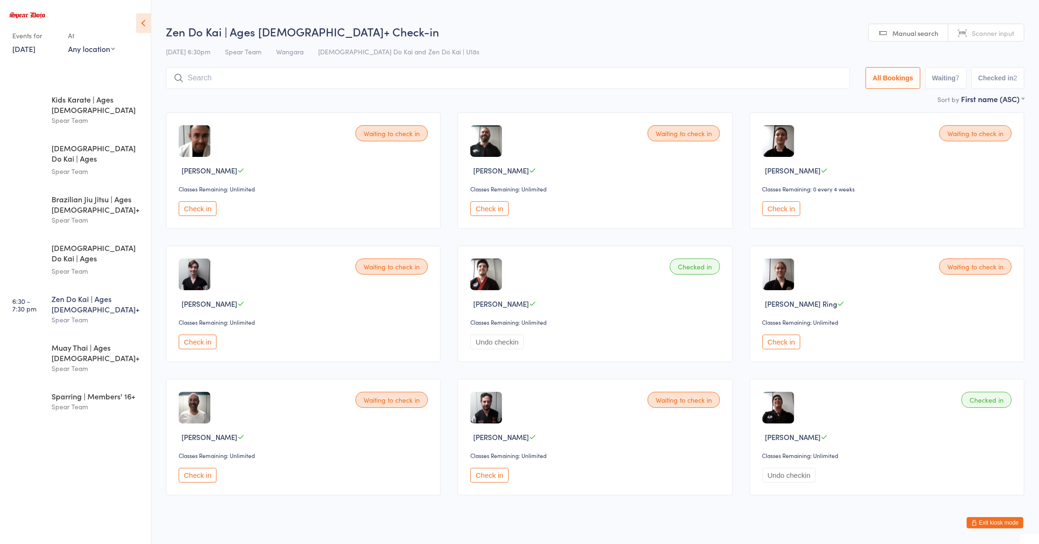
click at [216, 79] on input "search" at bounding box center [508, 78] width 684 height 22
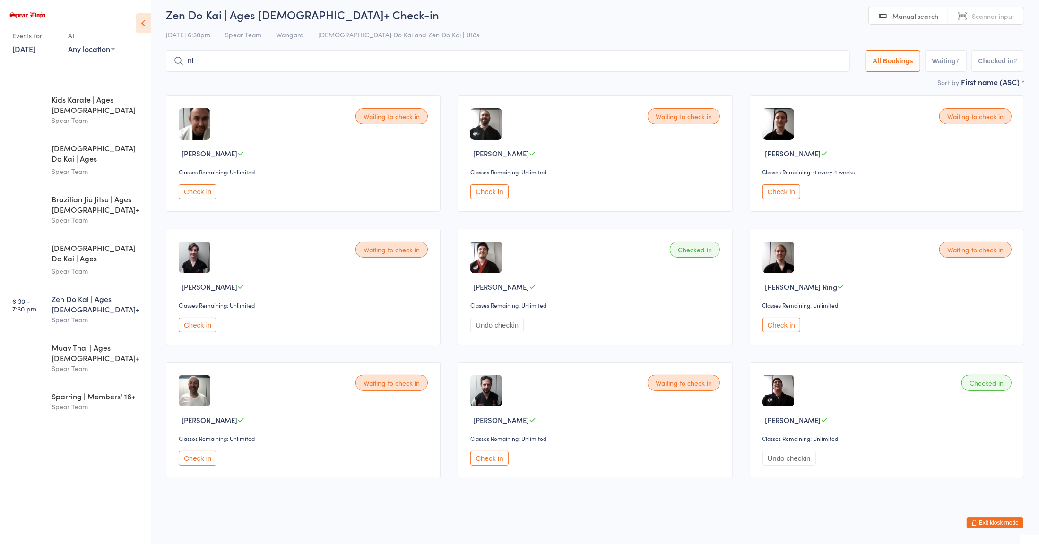
scroll to position [8, 0]
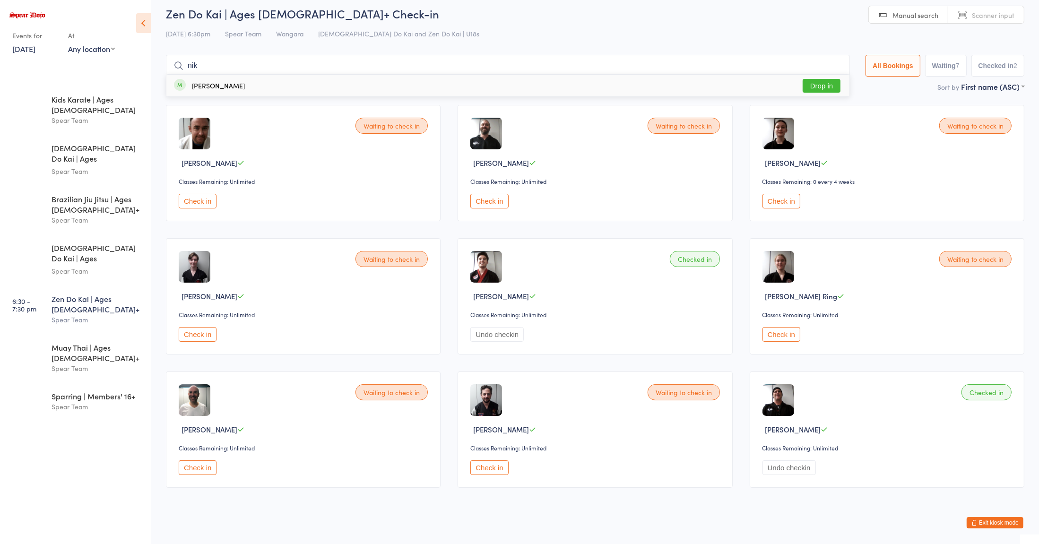
type input "nik"
click at [225, 78] on div "Nik Kearney Drop in" at bounding box center [507, 86] width 683 height 22
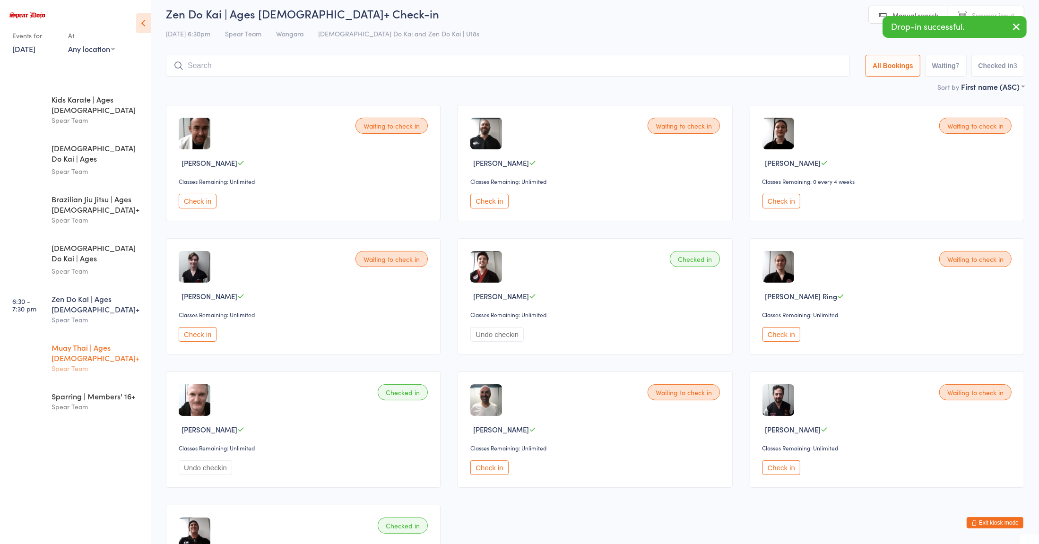
click at [75, 363] on div "Spear Team" at bounding box center [97, 368] width 91 height 11
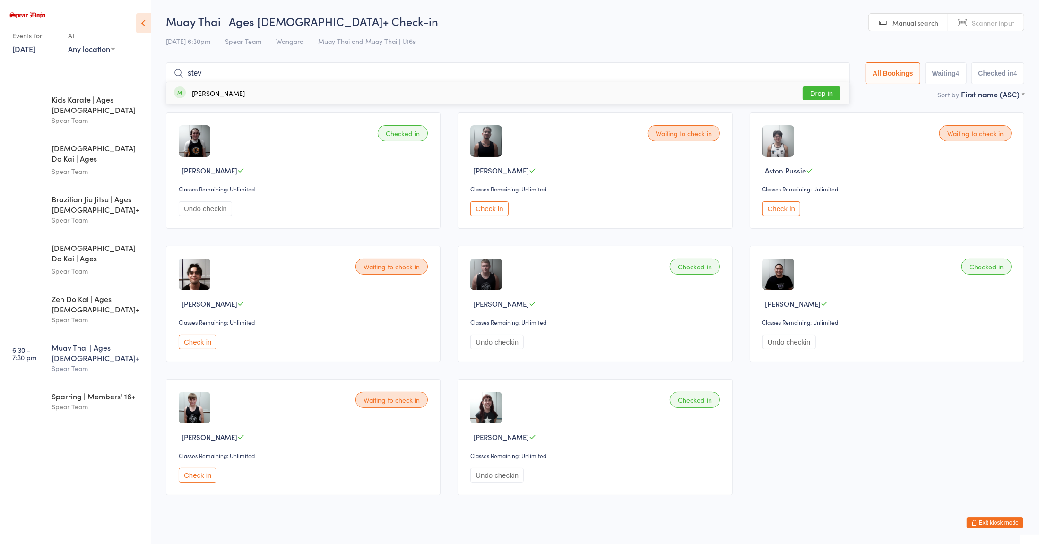
type input "stev"
click at [257, 102] on div "Steven Stampalia Drop in" at bounding box center [507, 93] width 683 height 22
click at [491, 212] on button "Check in" at bounding box center [489, 208] width 38 height 15
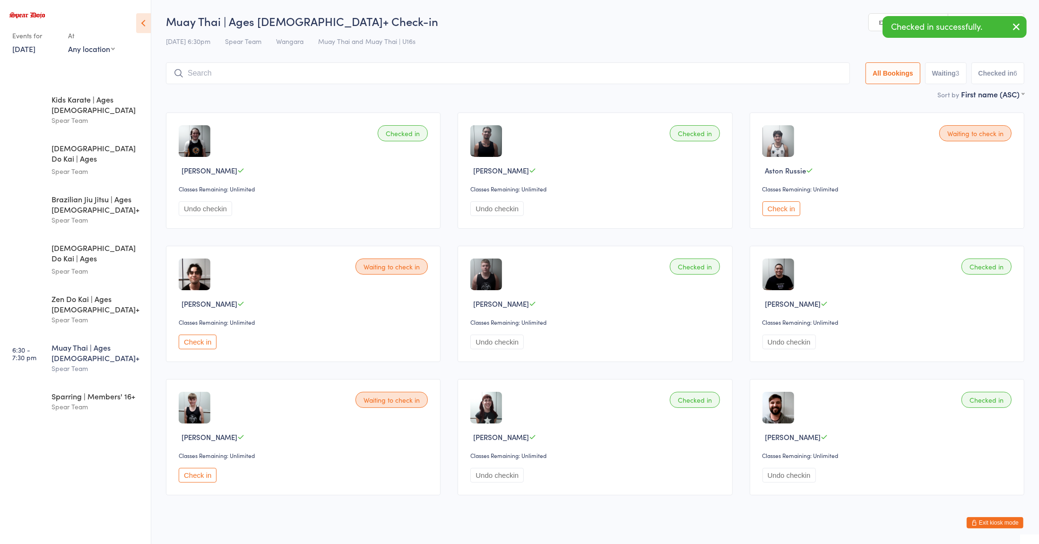
click at [794, 206] on button "Check in" at bounding box center [781, 208] width 38 height 15
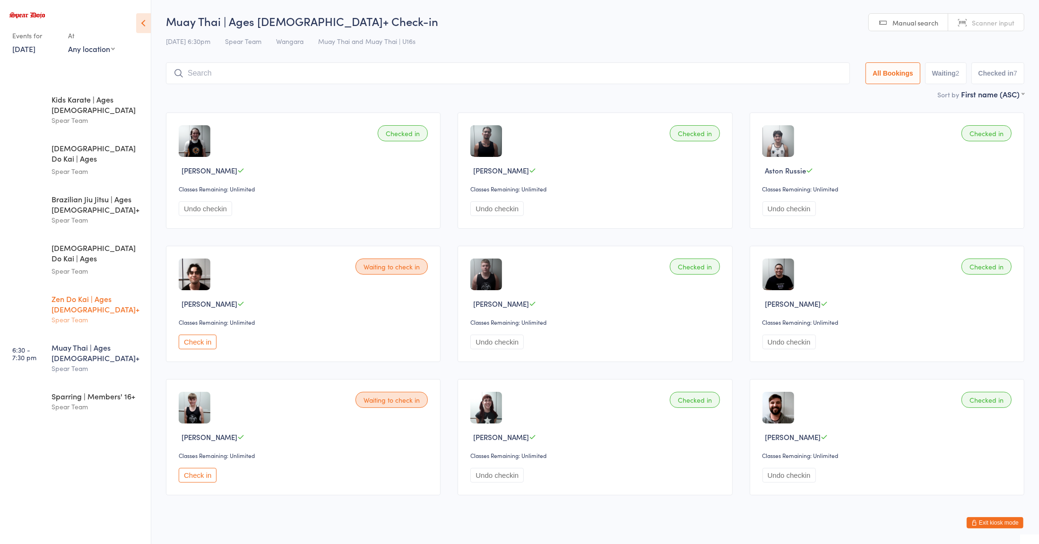
click at [110, 293] on div "Zen Do Kai | Ages [DEMOGRAPHIC_DATA]+" at bounding box center [97, 303] width 91 height 21
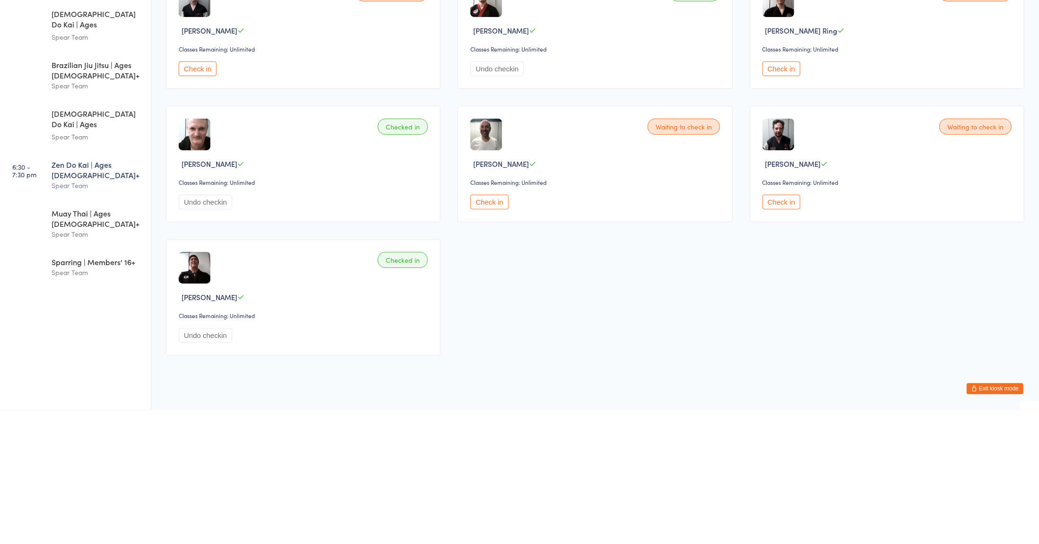
scroll to position [69, 0]
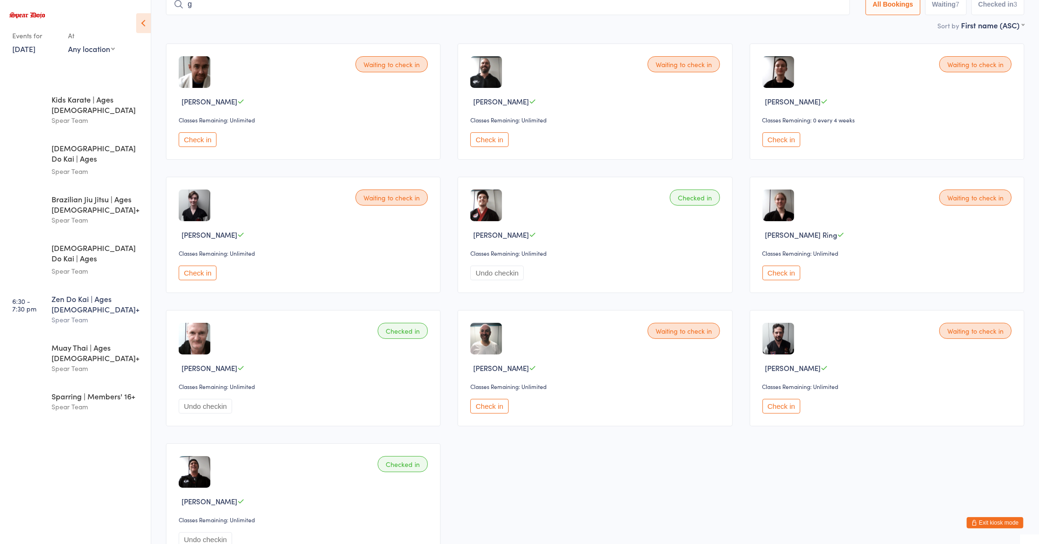
type input "ge"
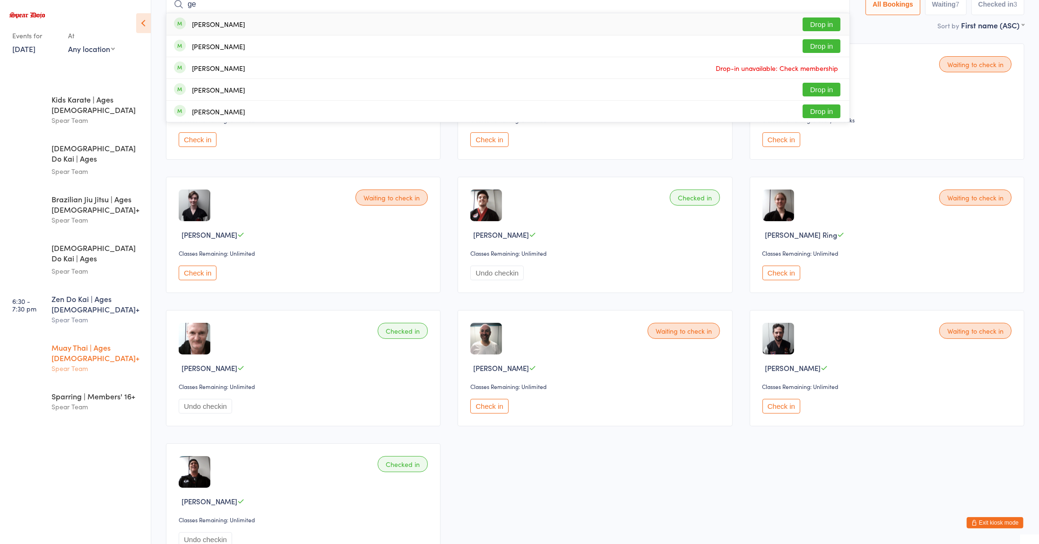
click at [97, 363] on div "Spear Team" at bounding box center [97, 368] width 91 height 11
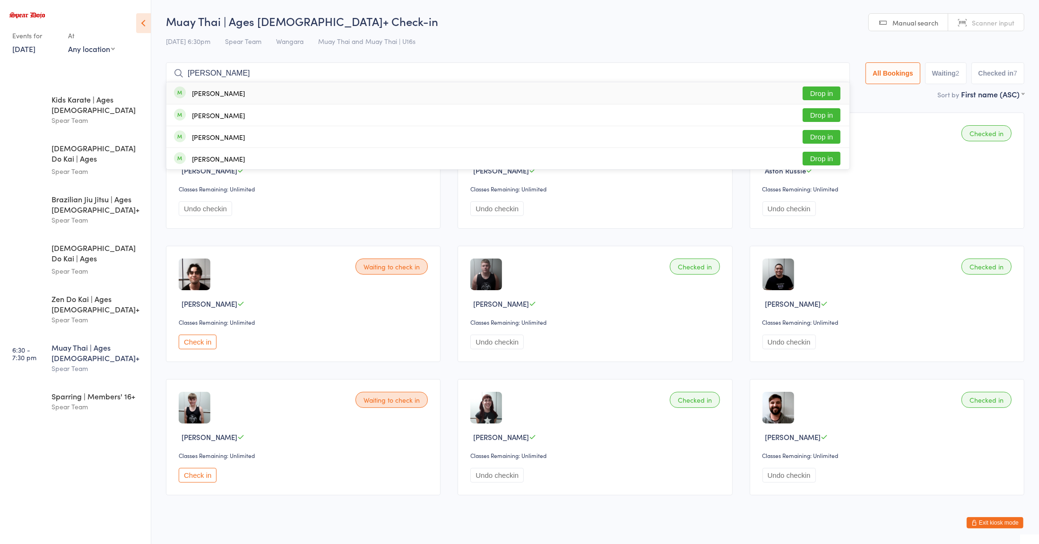
type input "daniel"
click at [822, 137] on button "Drop in" at bounding box center [821, 137] width 38 height 14
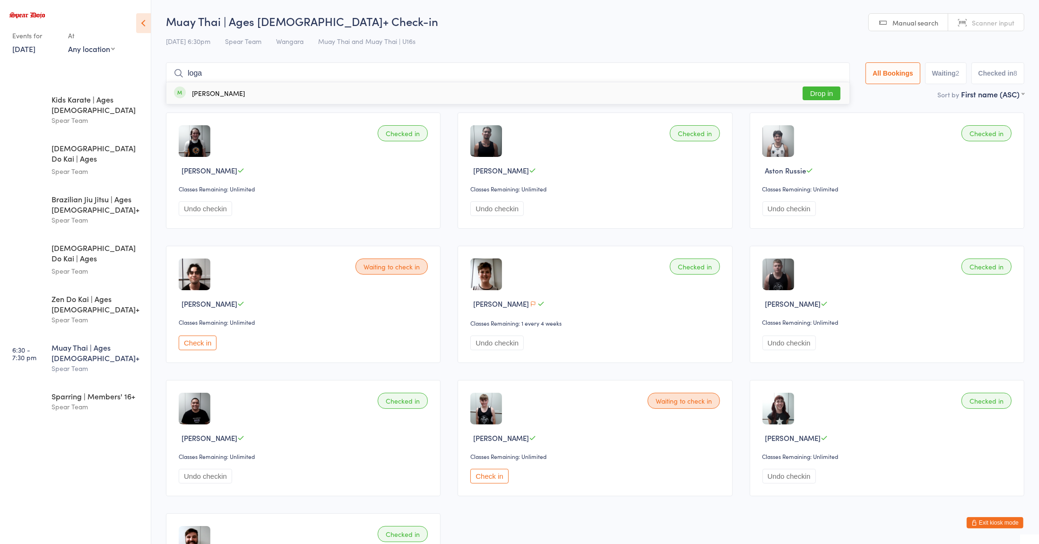
type input "loga"
click at [345, 97] on div "Logan Pearse Drop in" at bounding box center [507, 93] width 683 height 22
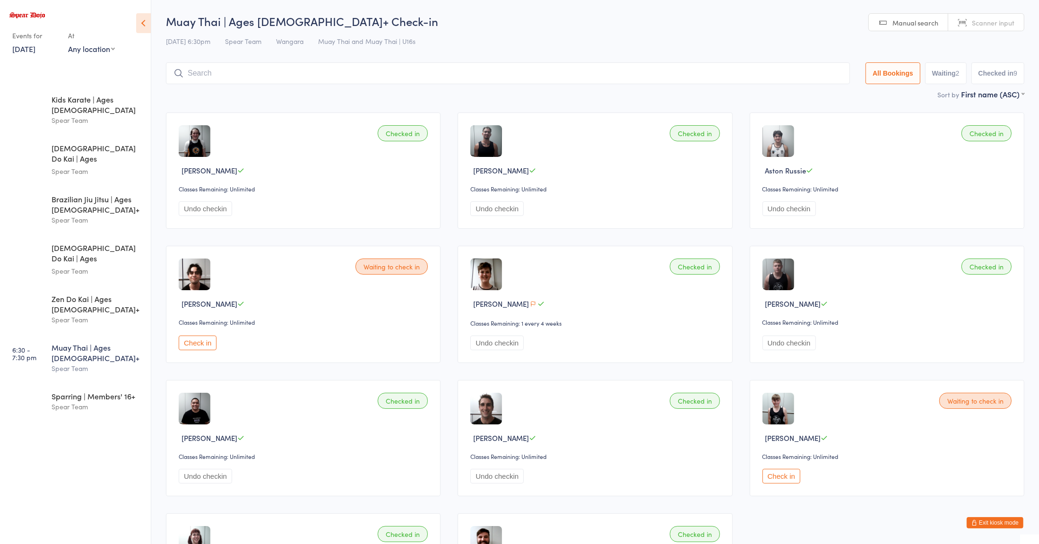
click at [355, 78] on input "search" at bounding box center [508, 73] width 684 height 22
type input "gene"
click at [820, 97] on button "Drop in" at bounding box center [821, 93] width 38 height 14
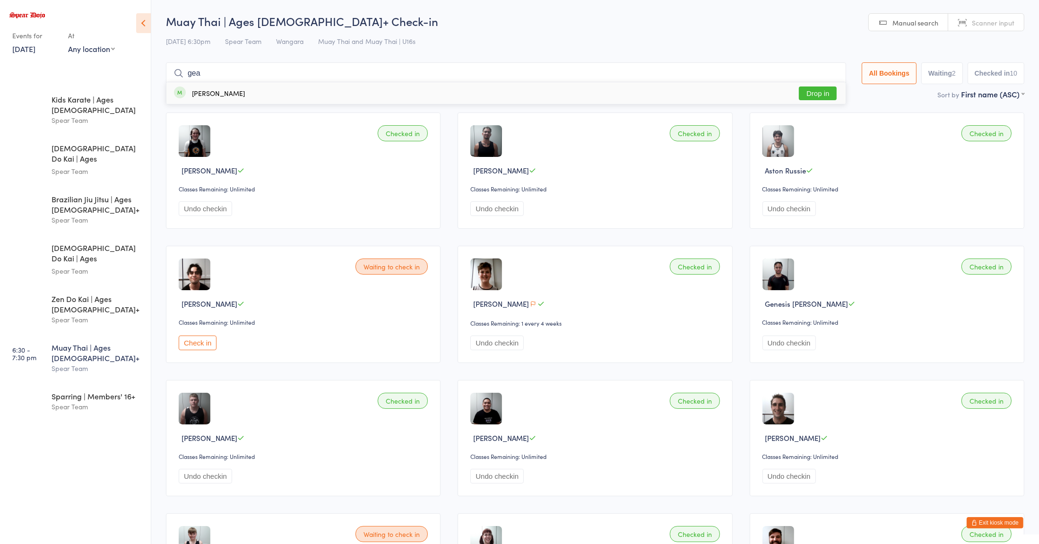
type input "gea"
click at [810, 94] on button "Drop in" at bounding box center [818, 93] width 38 height 14
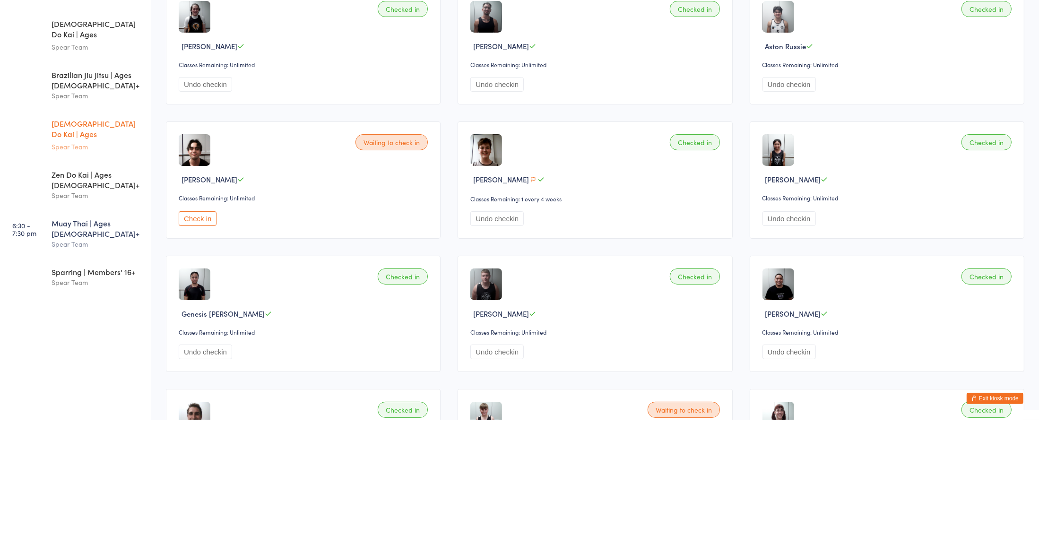
click at [116, 266] on div "Spear Team" at bounding box center [97, 271] width 91 height 11
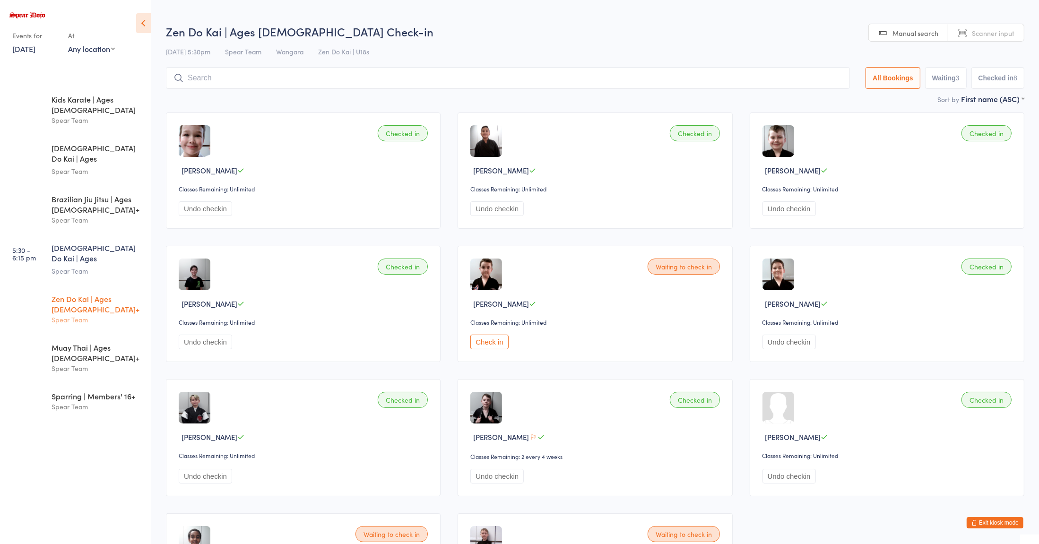
click at [98, 314] on div "Spear Team" at bounding box center [97, 319] width 91 height 11
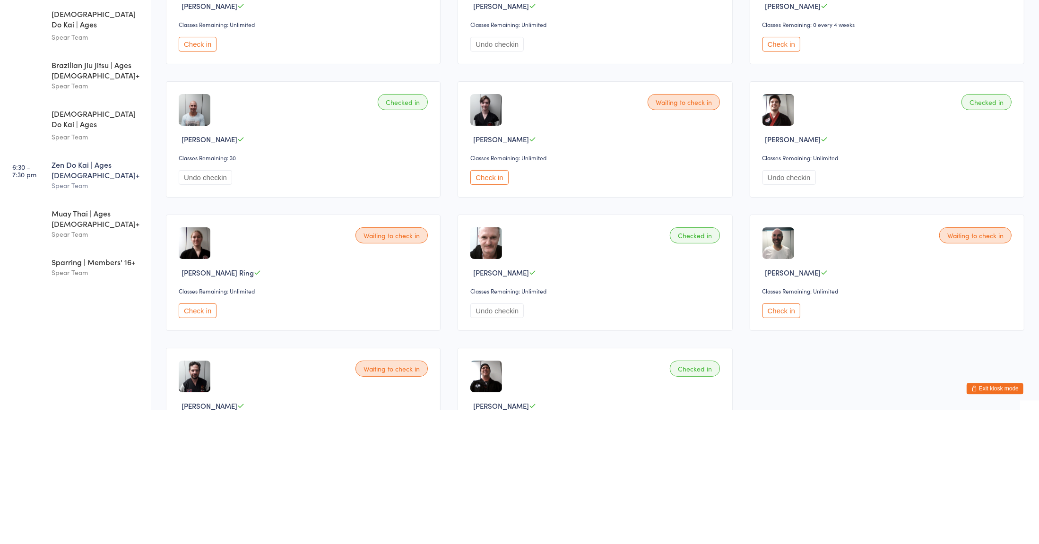
scroll to position [30, 0]
click at [203, 447] on button "Check in" at bounding box center [198, 445] width 38 height 15
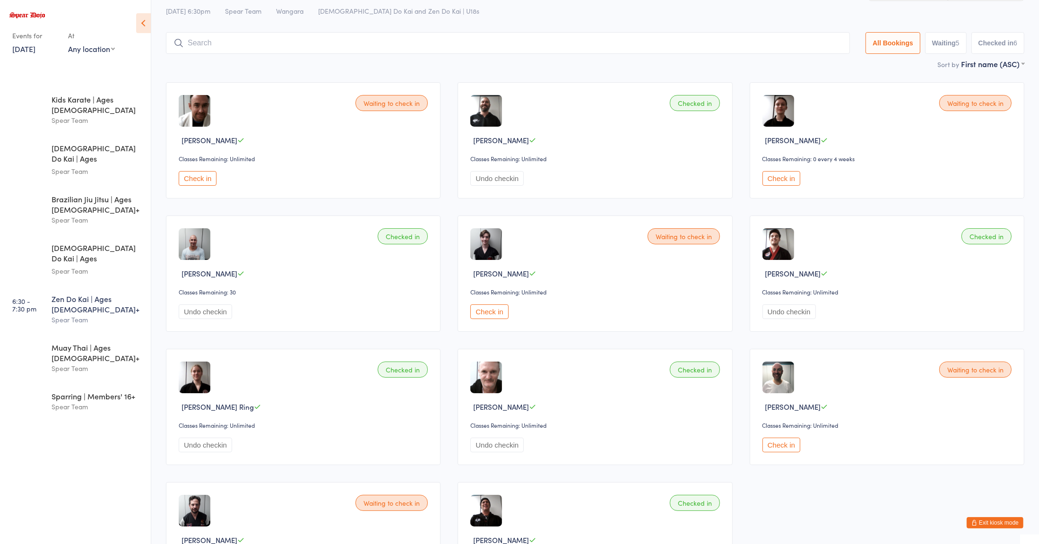
click at [111, 314] on div "Spear Team" at bounding box center [97, 319] width 91 height 11
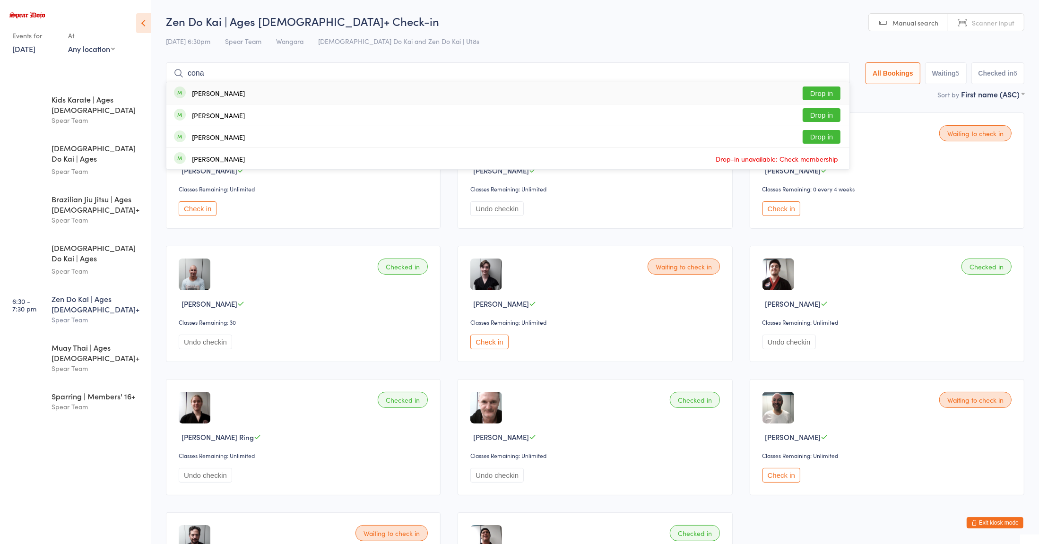
type input "cona"
click at [819, 90] on button "Drop in" at bounding box center [821, 93] width 38 height 14
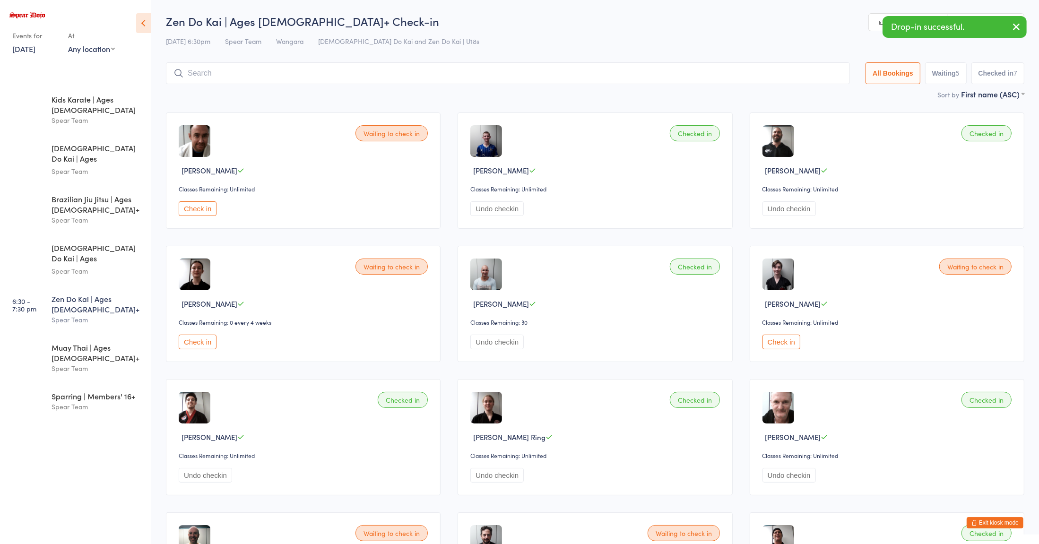
click at [766, 44] on div "17 Sep 6:30pm Spear Team Wangara Zen Do Kai and Zen Do Kai | U18s" at bounding box center [595, 42] width 858 height 16
click at [97, 363] on div "Spear Team" at bounding box center [97, 368] width 91 height 11
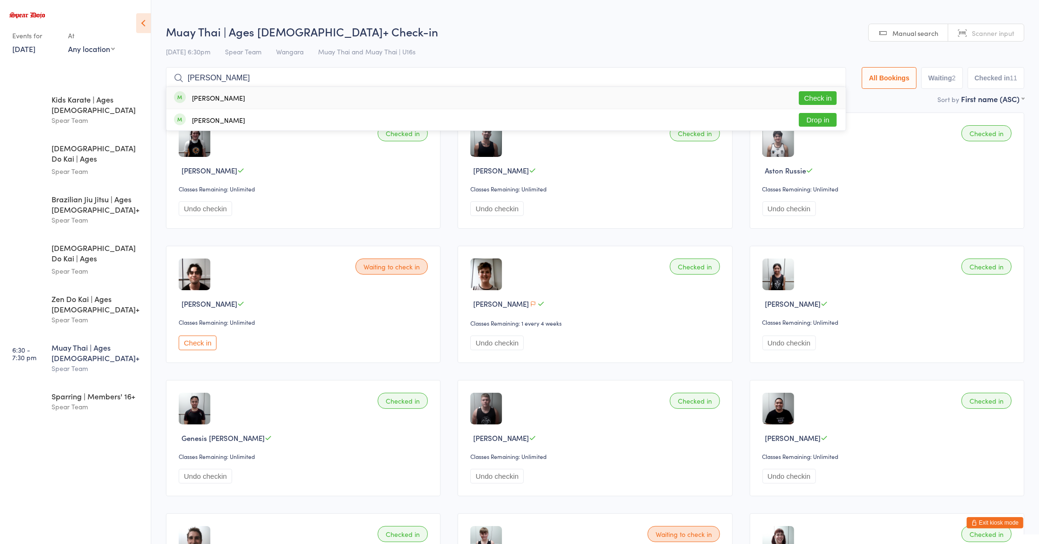
type input "lucas"
click at [812, 98] on button "Check in" at bounding box center [818, 98] width 38 height 14
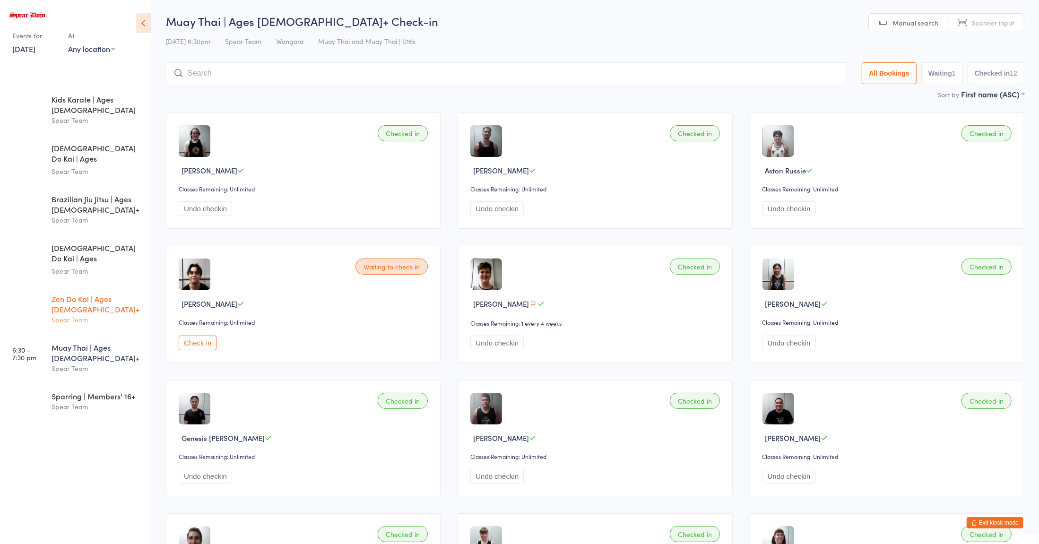
click at [91, 314] on div "Spear Team" at bounding box center [97, 319] width 91 height 11
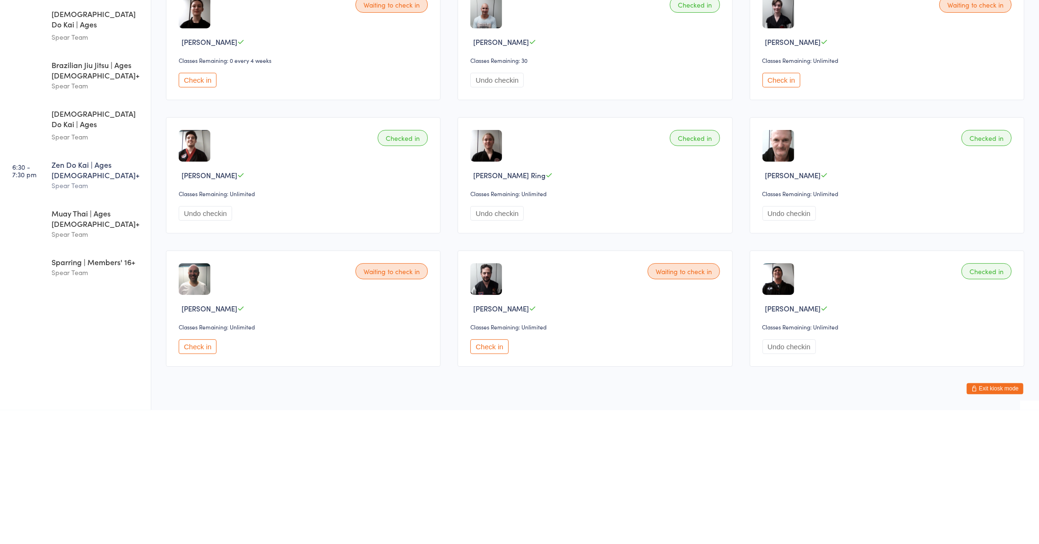
scroll to position [129, 0]
click at [486, 476] on button "Check in" at bounding box center [489, 479] width 38 height 15
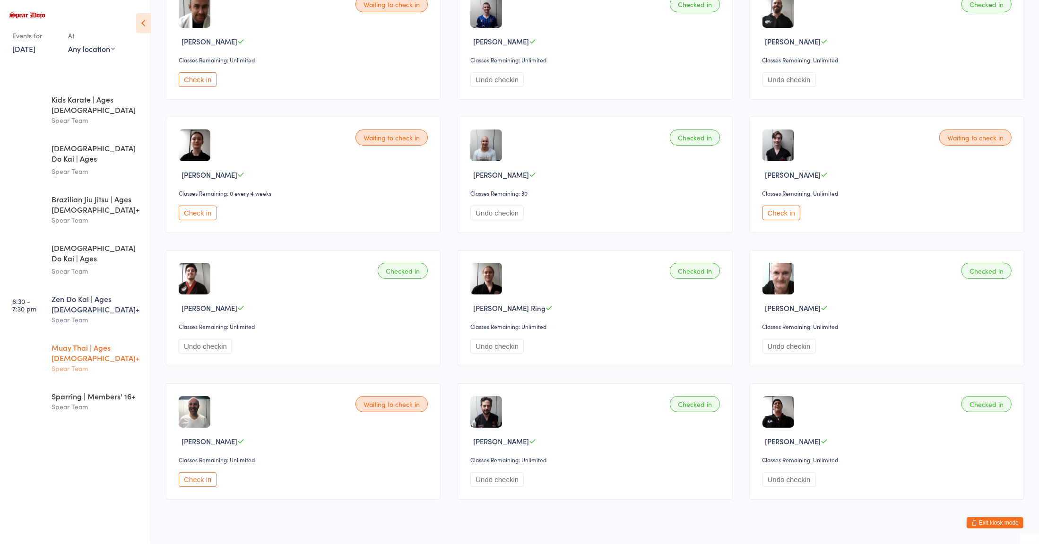
click at [110, 342] on div "Muay Thai | Ages [DEMOGRAPHIC_DATA]+" at bounding box center [97, 352] width 91 height 21
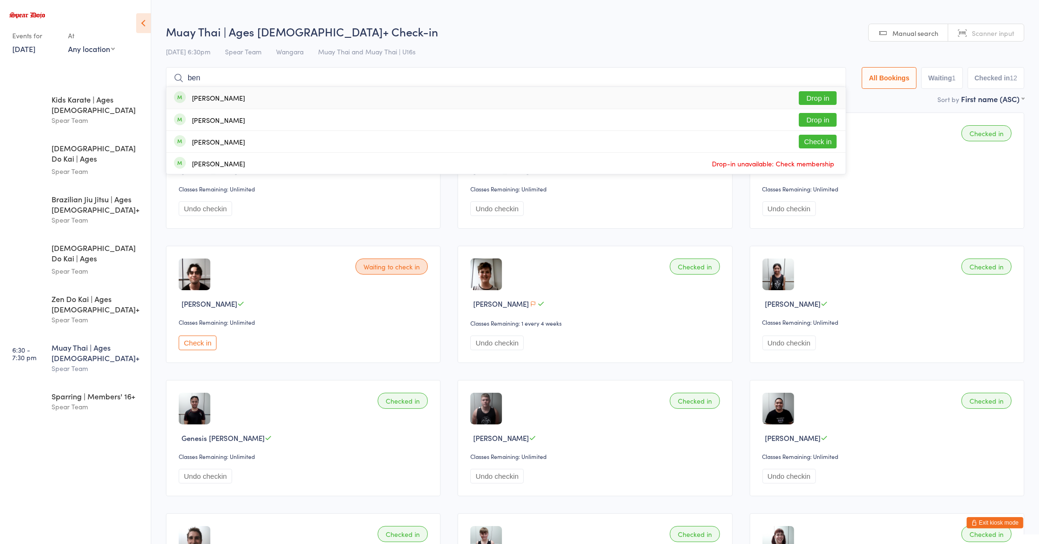
type input "ben"
click at [817, 99] on button "Drop in" at bounding box center [818, 98] width 38 height 14
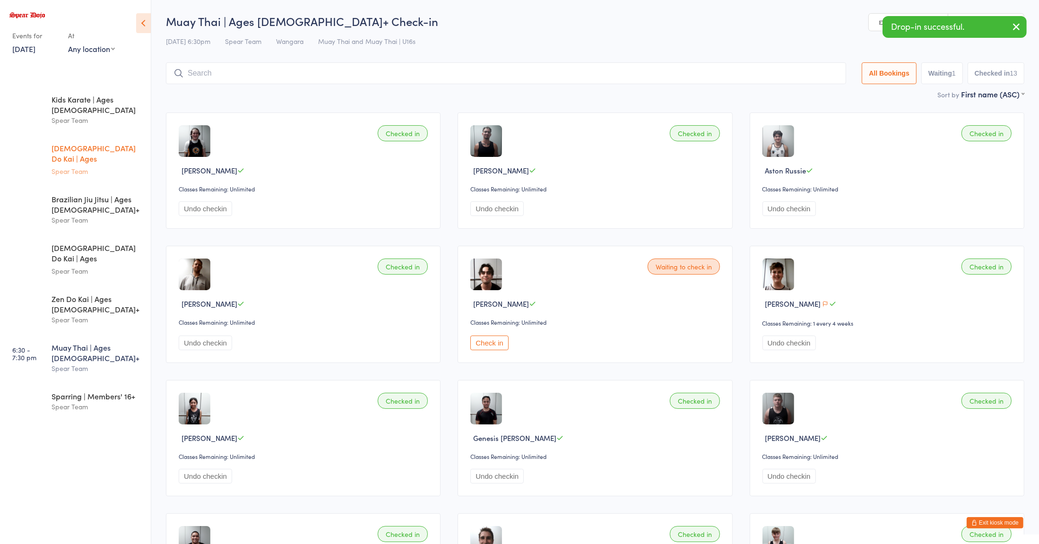
click at [85, 157] on div "Zen Do Kai | Ages 8 to 10 Spear Team" at bounding box center [101, 160] width 99 height 50
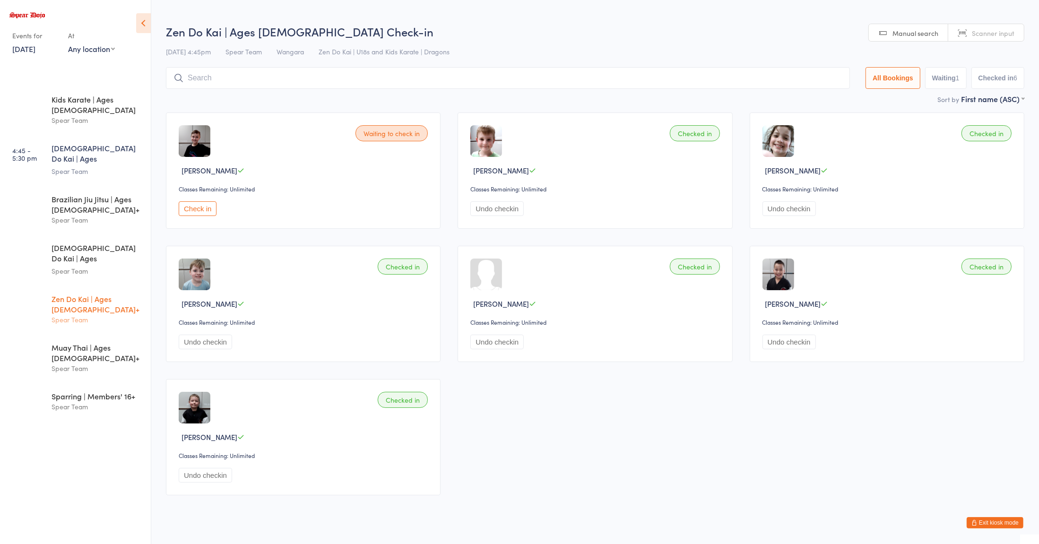
click at [103, 293] on div "Zen Do Kai | Ages [DEMOGRAPHIC_DATA]+" at bounding box center [97, 303] width 91 height 21
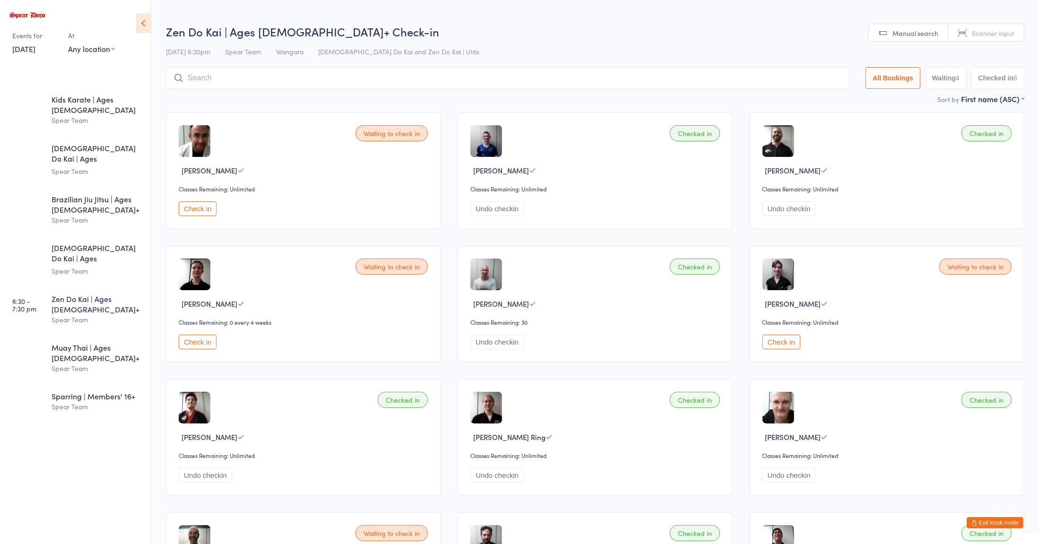
click at [787, 343] on button "Check in" at bounding box center [781, 342] width 38 height 15
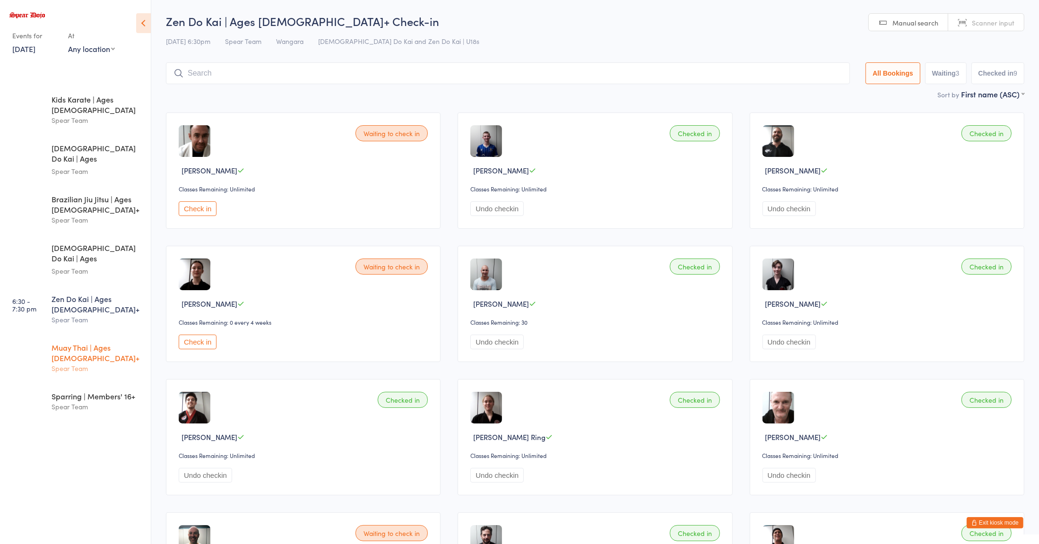
click at [100, 363] on div "Spear Team" at bounding box center [97, 368] width 91 height 11
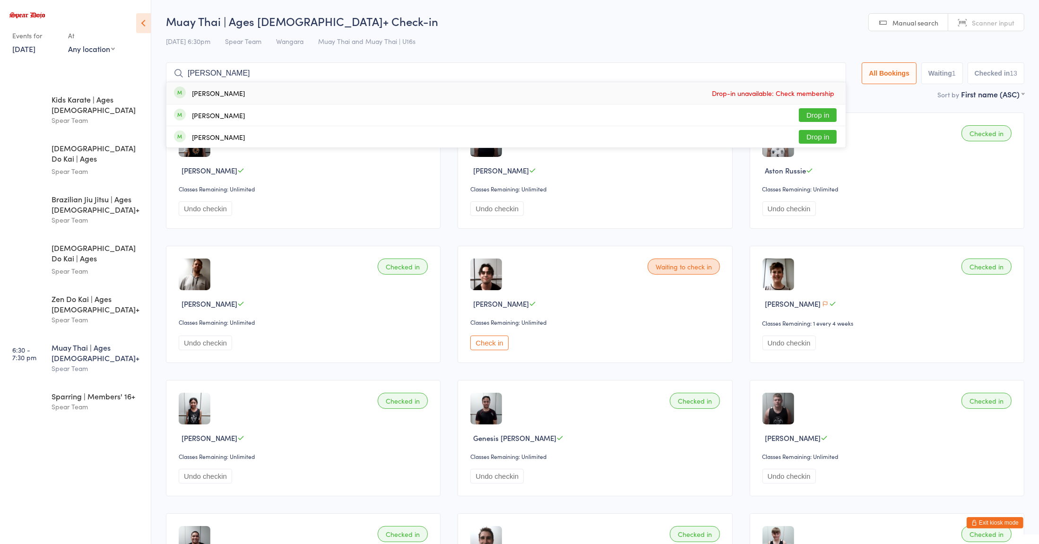
type input "alex"
click at [817, 115] on button "Drop in" at bounding box center [818, 115] width 38 height 14
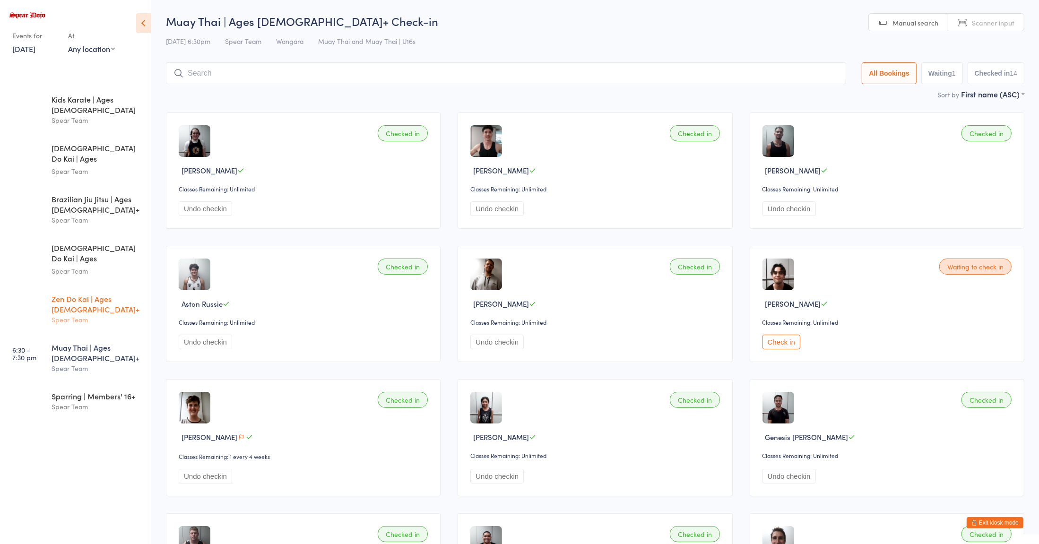
click at [95, 314] on div "Spear Team" at bounding box center [97, 319] width 91 height 11
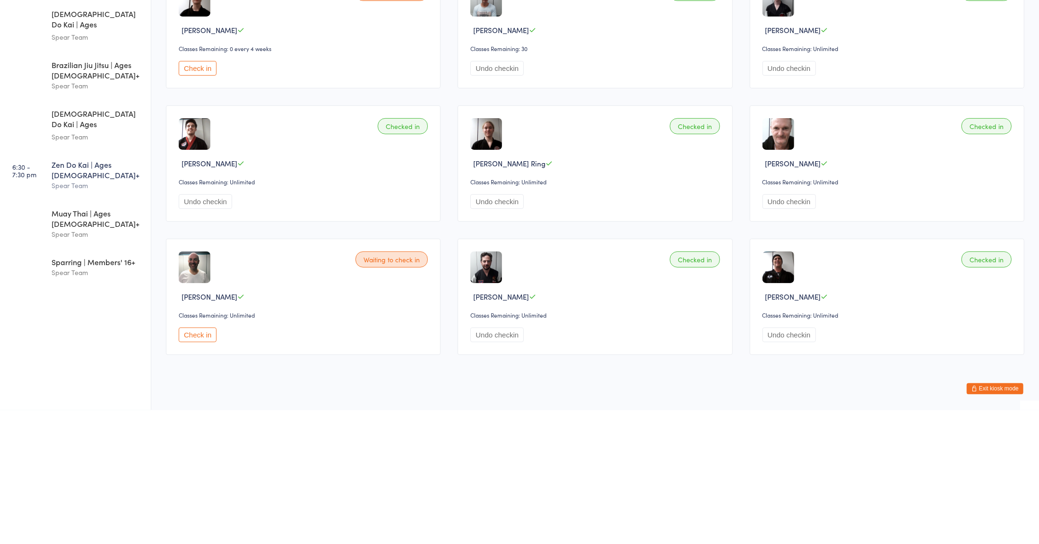
scroll to position [140, 0]
click at [203, 471] on button "Check in" at bounding box center [198, 468] width 38 height 15
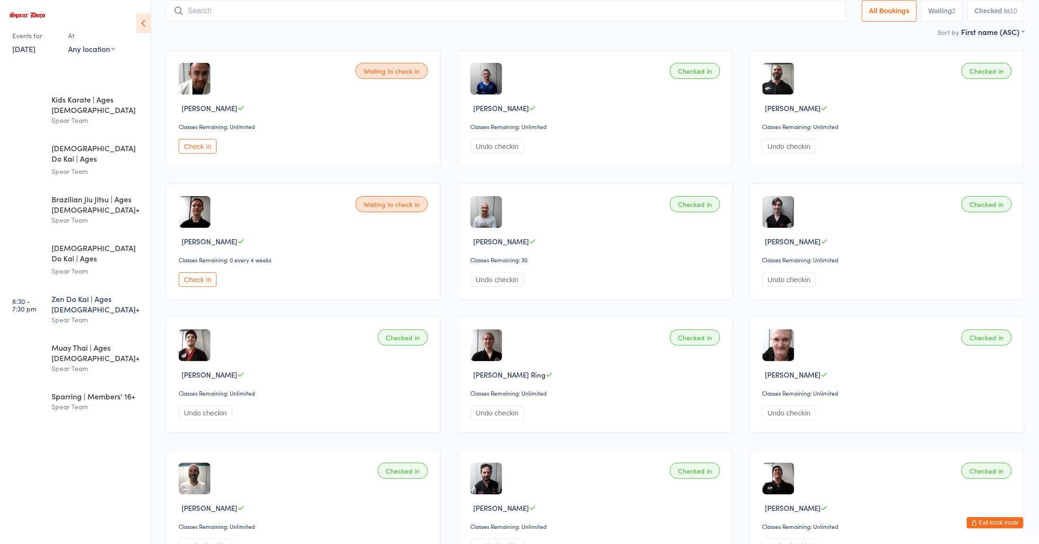
scroll to position [62, 0]
click at [206, 284] on button "Check in" at bounding box center [198, 280] width 38 height 15
click at [392, 11] on input "search" at bounding box center [506, 11] width 680 height 22
type input "ber"
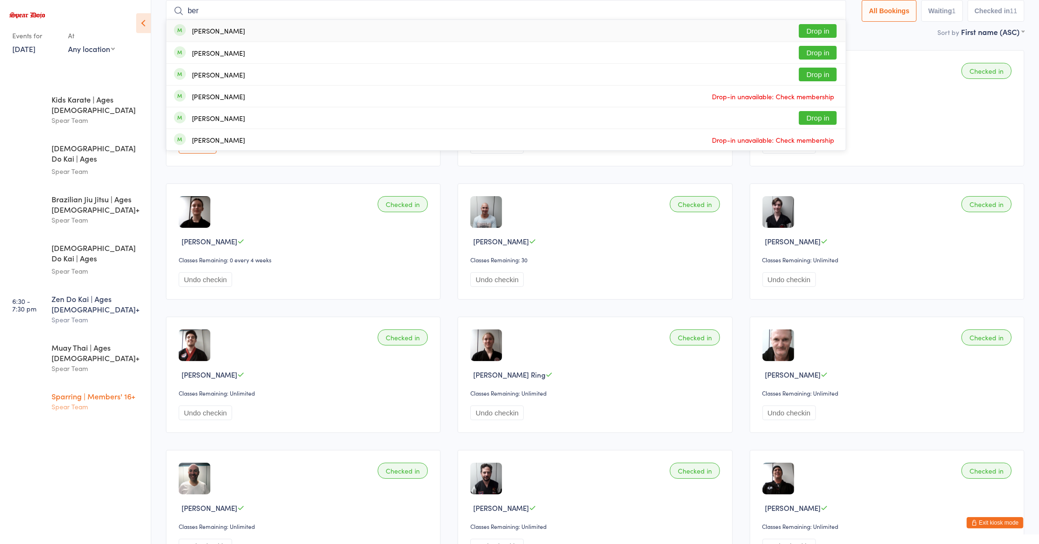
click at [96, 401] on div "Spear Team" at bounding box center [97, 406] width 91 height 11
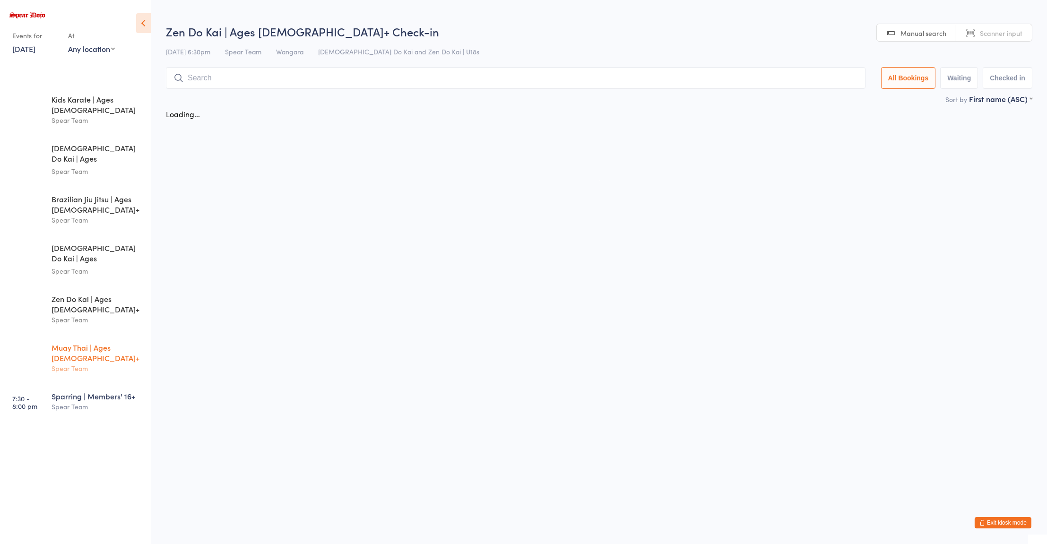
click at [95, 342] on div "Muay Thai | Ages [DEMOGRAPHIC_DATA]+" at bounding box center [97, 352] width 91 height 21
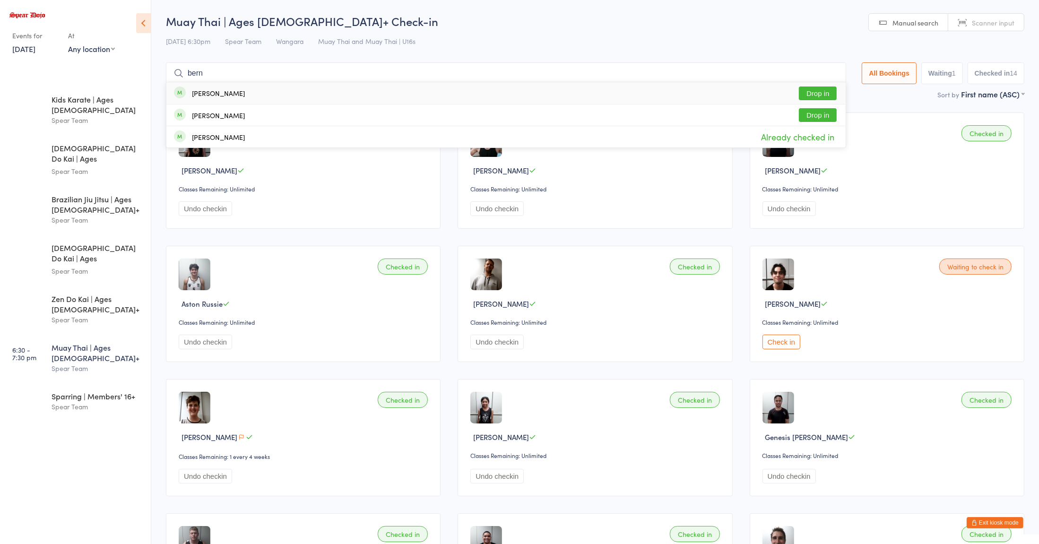
type input "bern"
click at [808, 120] on button "Drop in" at bounding box center [818, 115] width 38 height 14
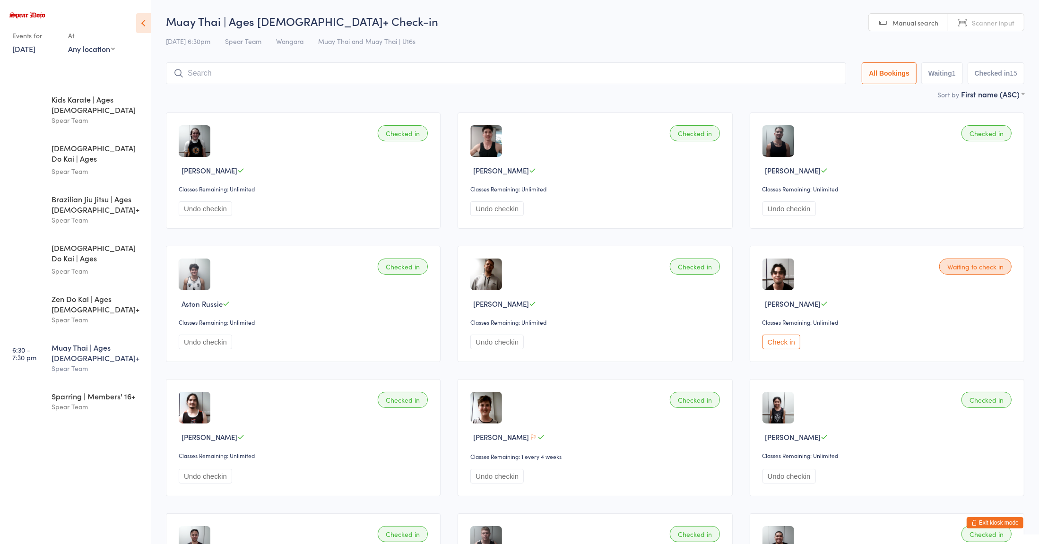
click at [783, 341] on button "Check in" at bounding box center [781, 342] width 38 height 15
click at [110, 314] on div "Spear Team" at bounding box center [97, 319] width 91 height 11
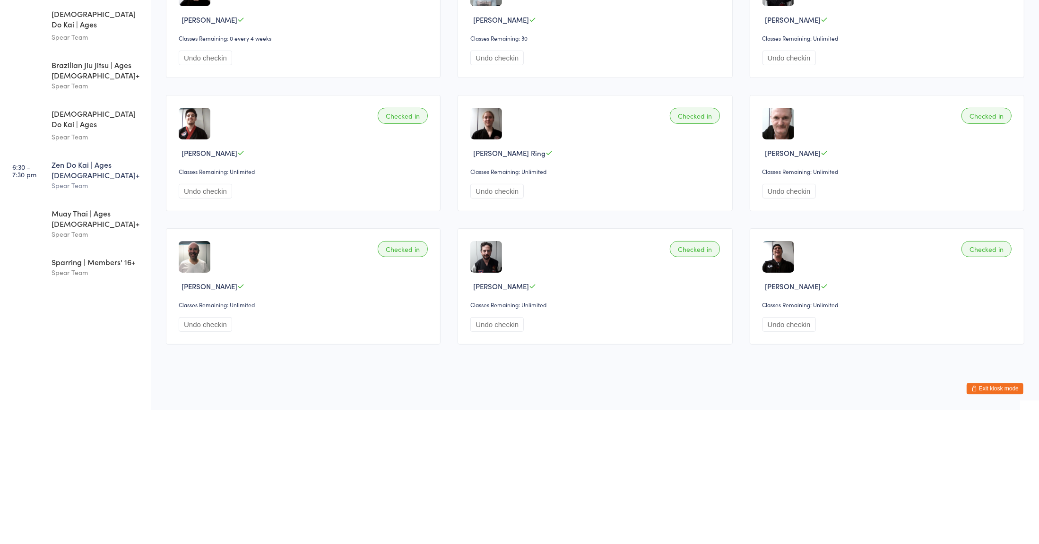
scroll to position [69, 0]
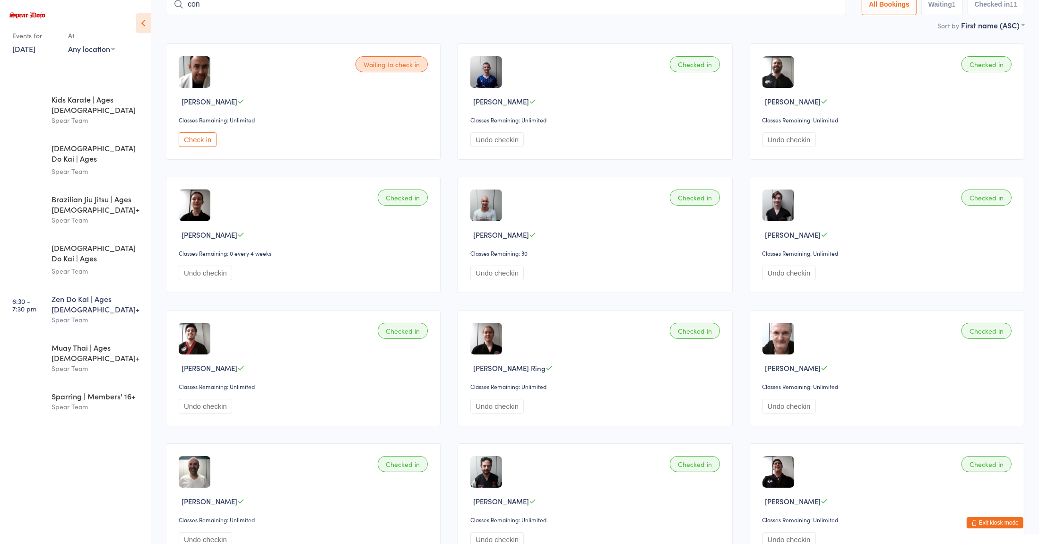
type input "conn"
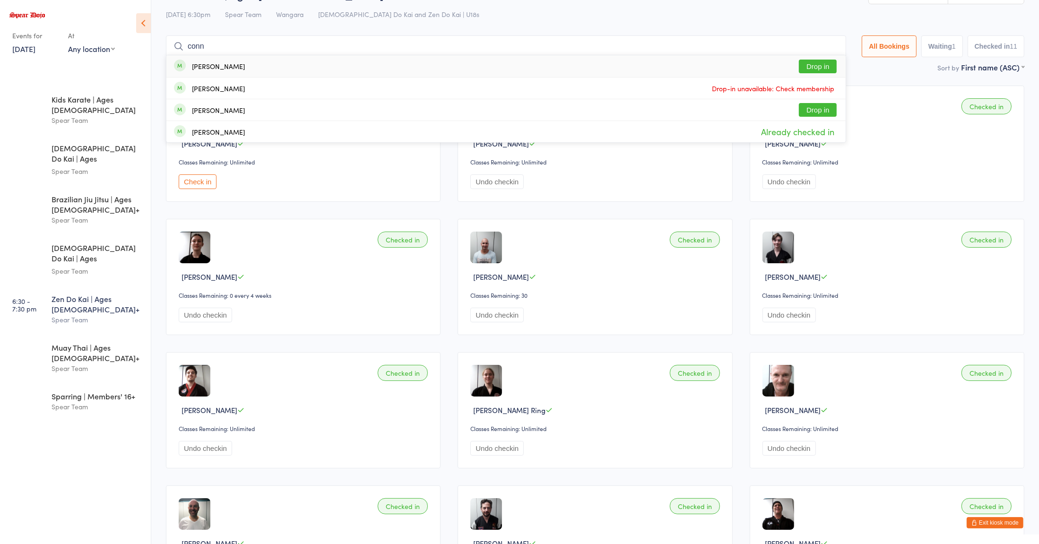
scroll to position [0, 0]
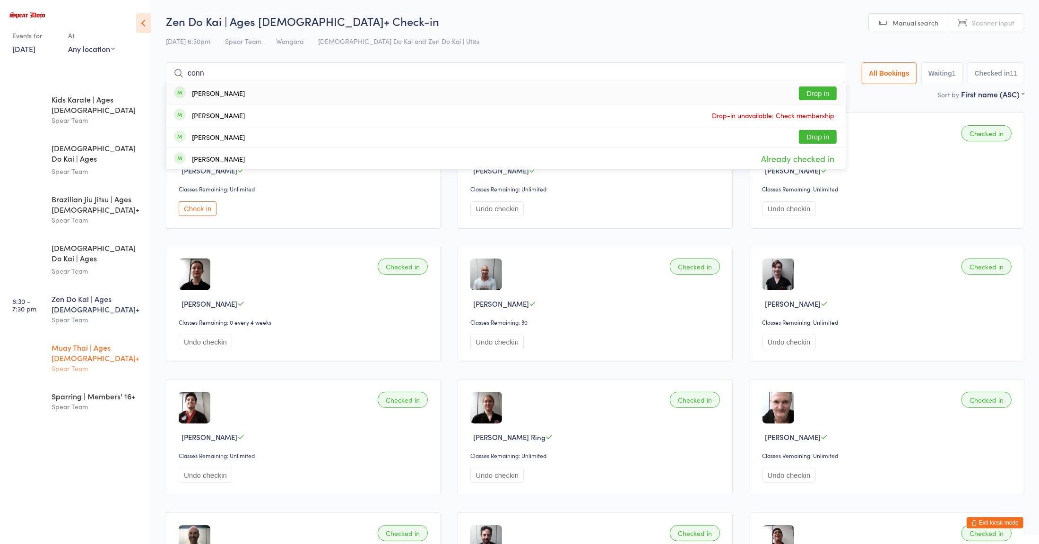
click at [83, 334] on div "Muay Thai | Ages 16+ Spear Team" at bounding box center [101, 358] width 99 height 48
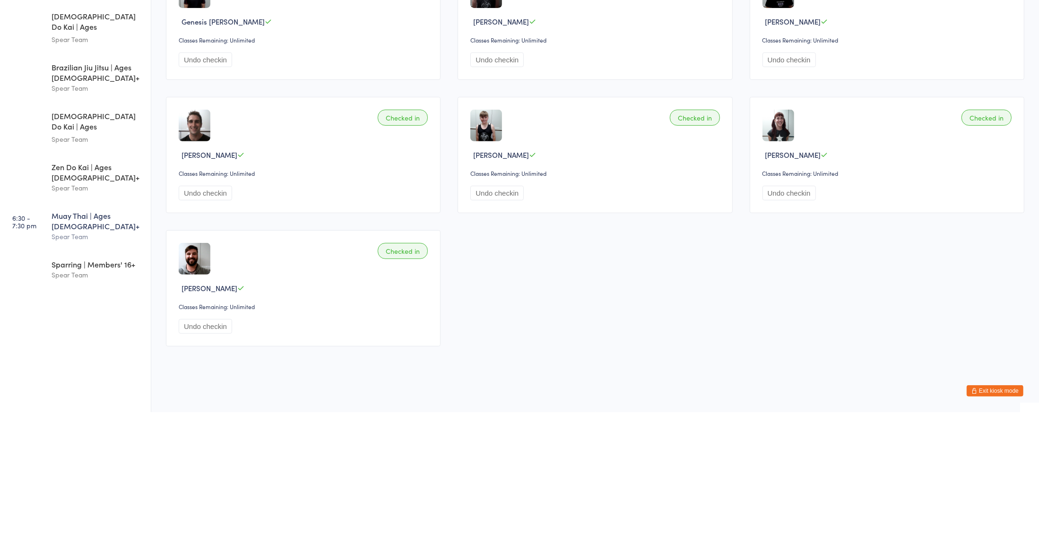
scroll to position [69, 0]
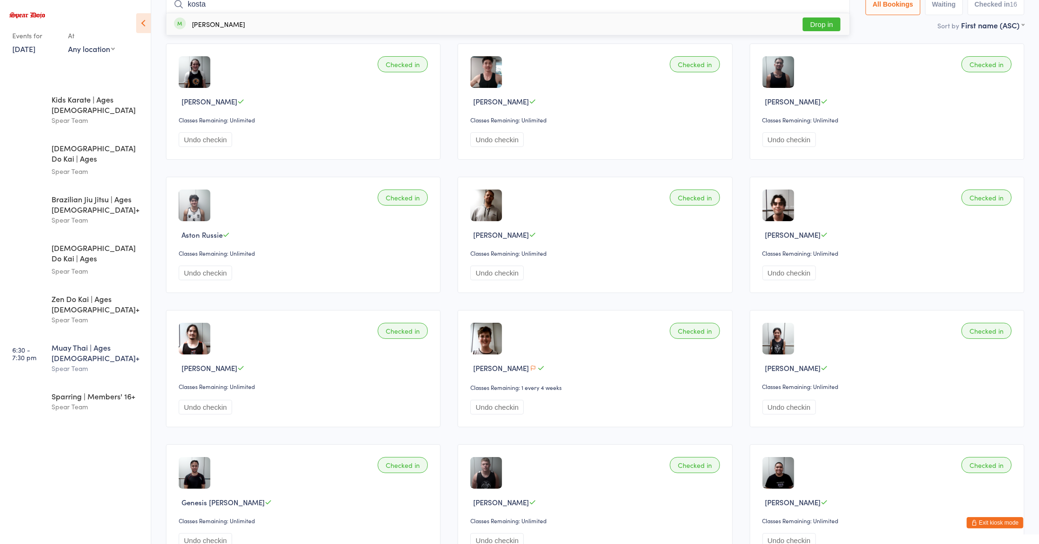
type input "kosta"
click at [820, 24] on button "Drop in" at bounding box center [821, 24] width 38 height 14
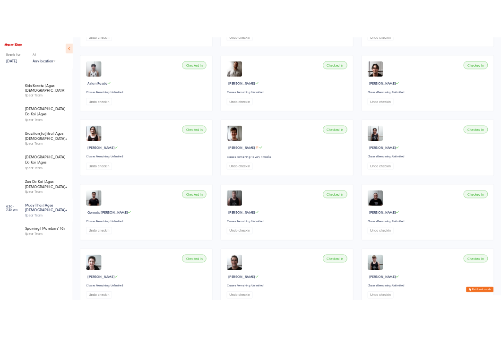
scroll to position [0, 0]
